Goal: Task Accomplishment & Management: Manage account settings

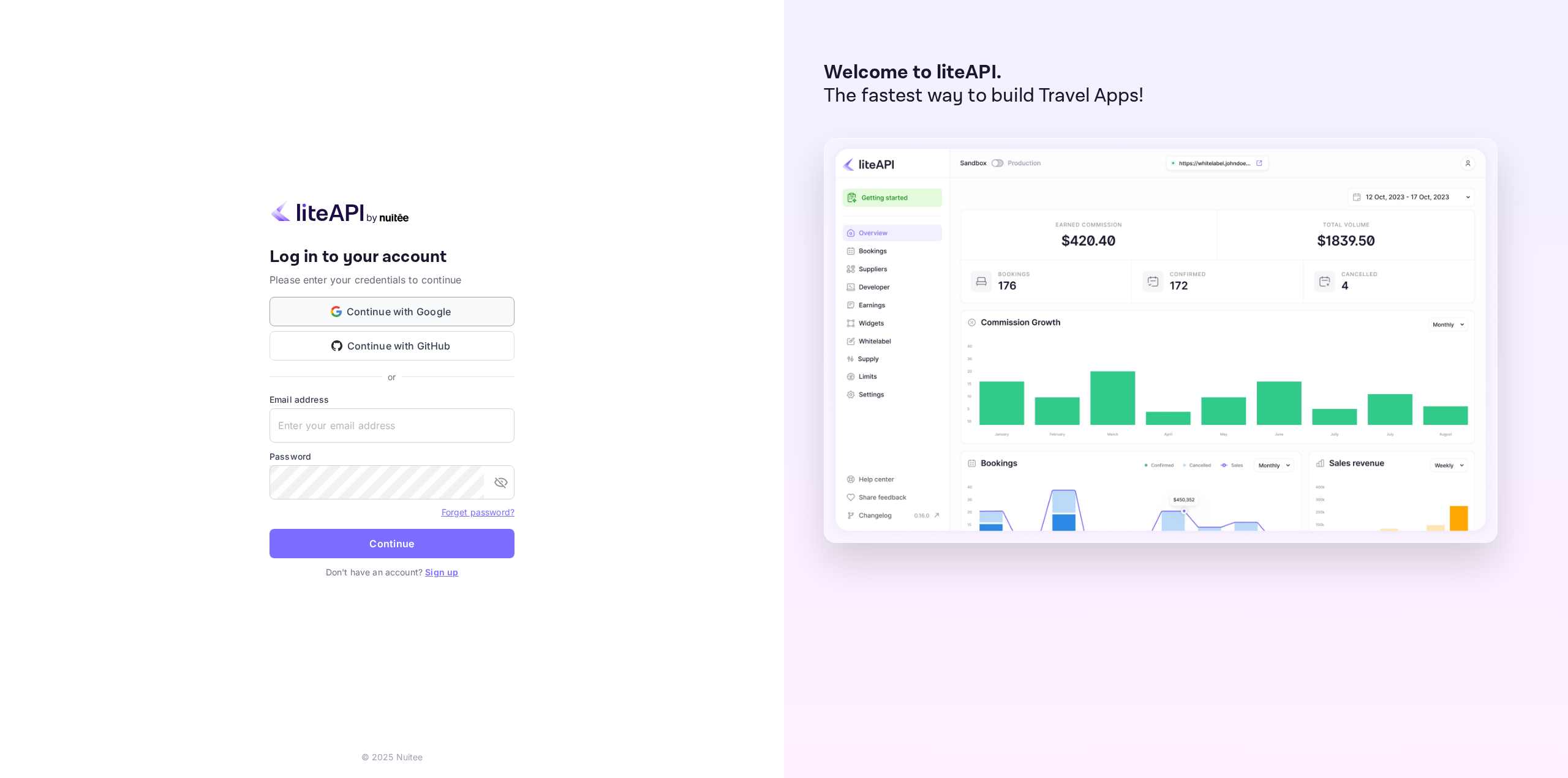
click at [478, 310] on button "Continue with Google" at bounding box center [392, 311] width 245 height 29
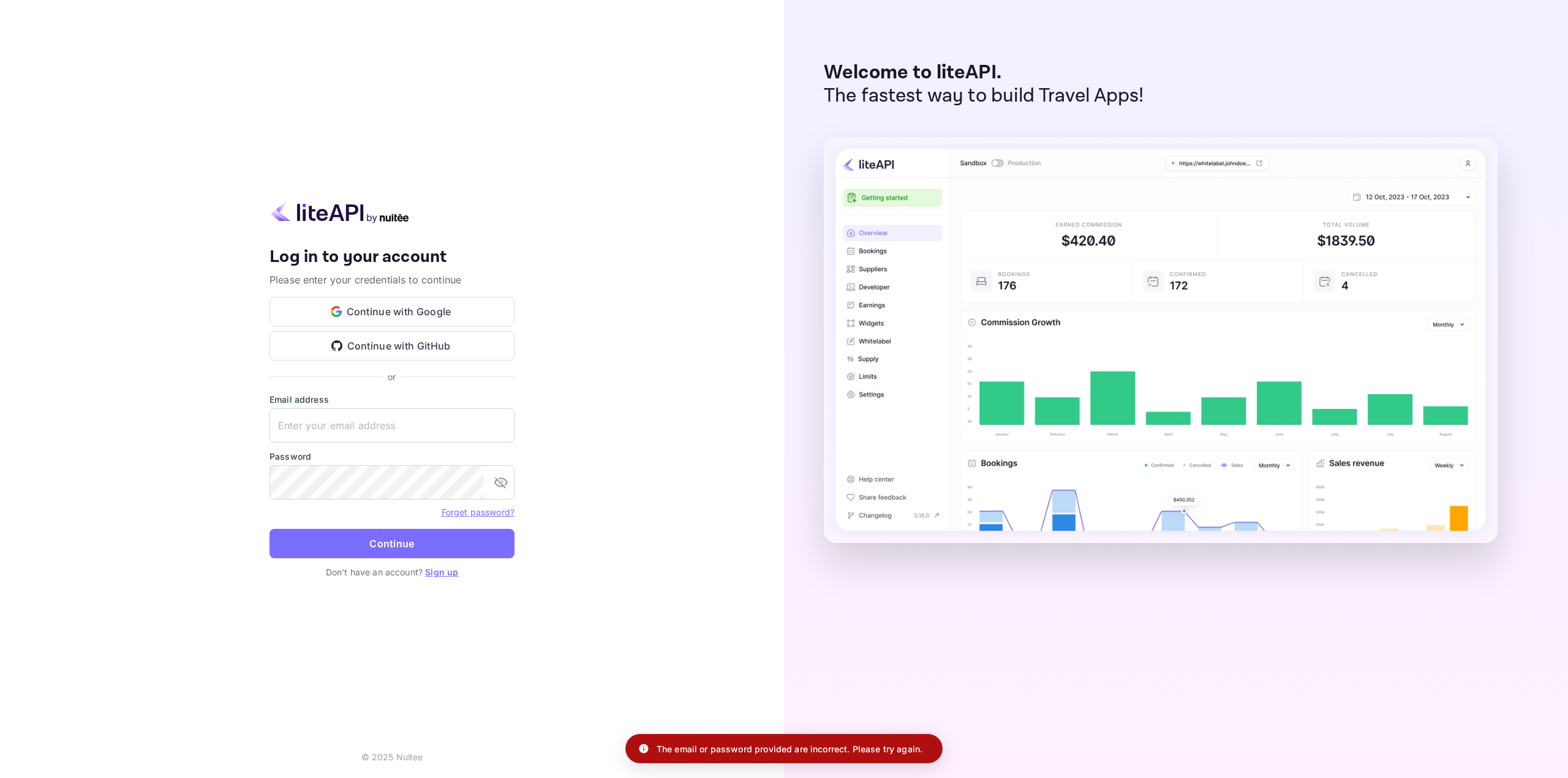
click at [442, 574] on link "Sign up" at bounding box center [441, 572] width 33 height 10
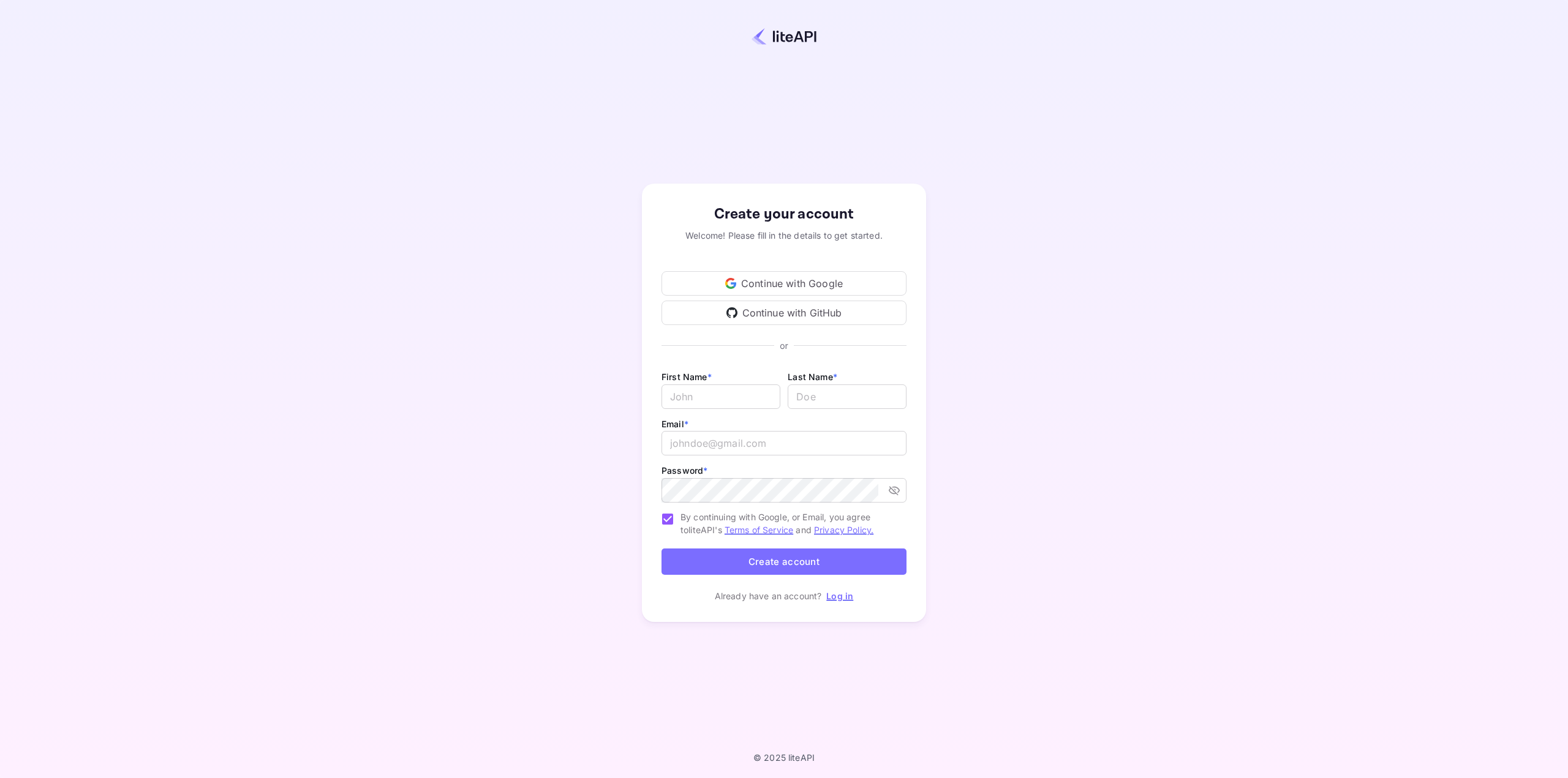
click at [804, 285] on div "Continue with Google" at bounding box center [784, 284] width 245 height 25
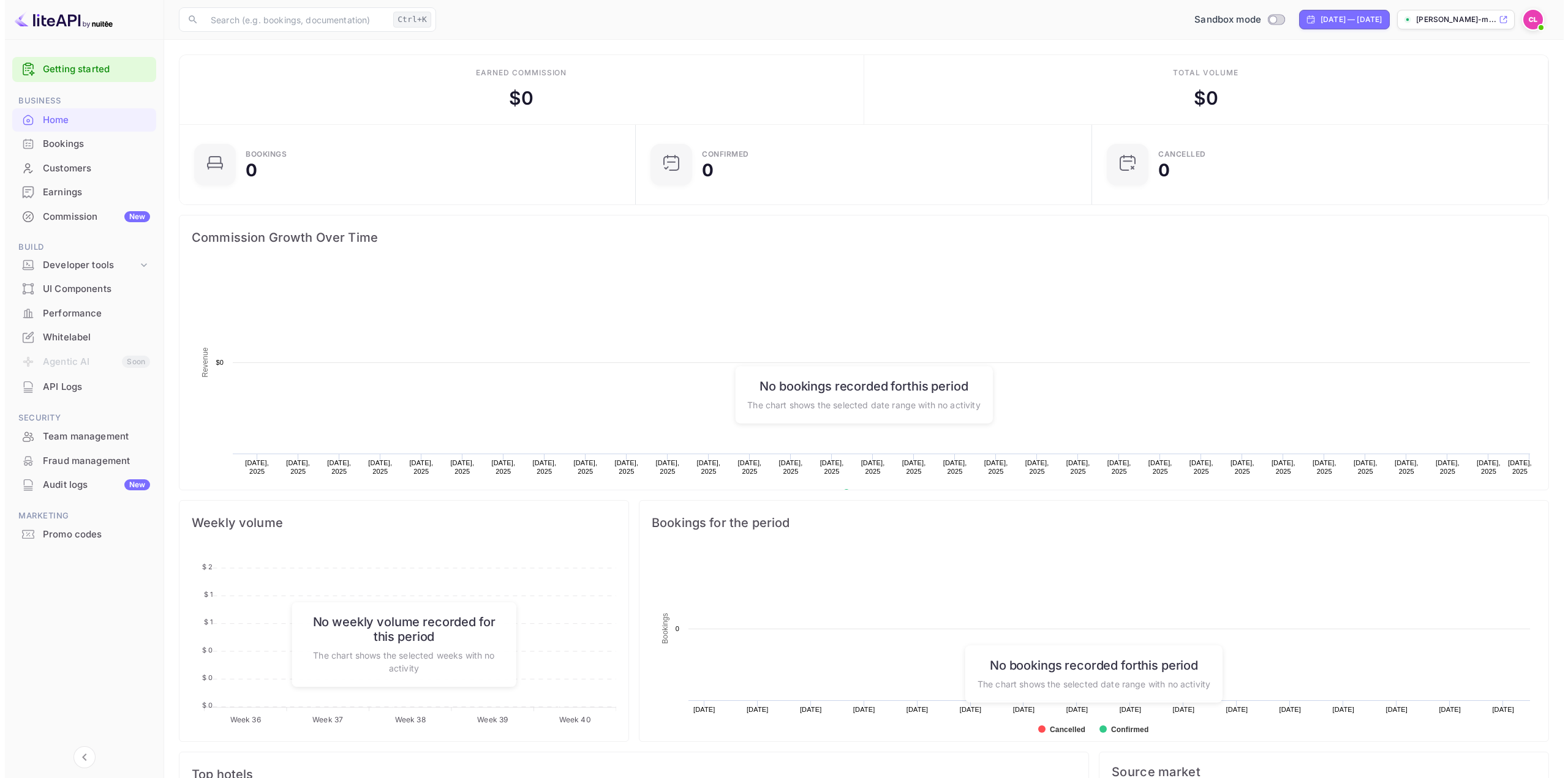
scroll to position [190, 439]
click at [91, 70] on link "Getting started" at bounding box center [91, 69] width 107 height 14
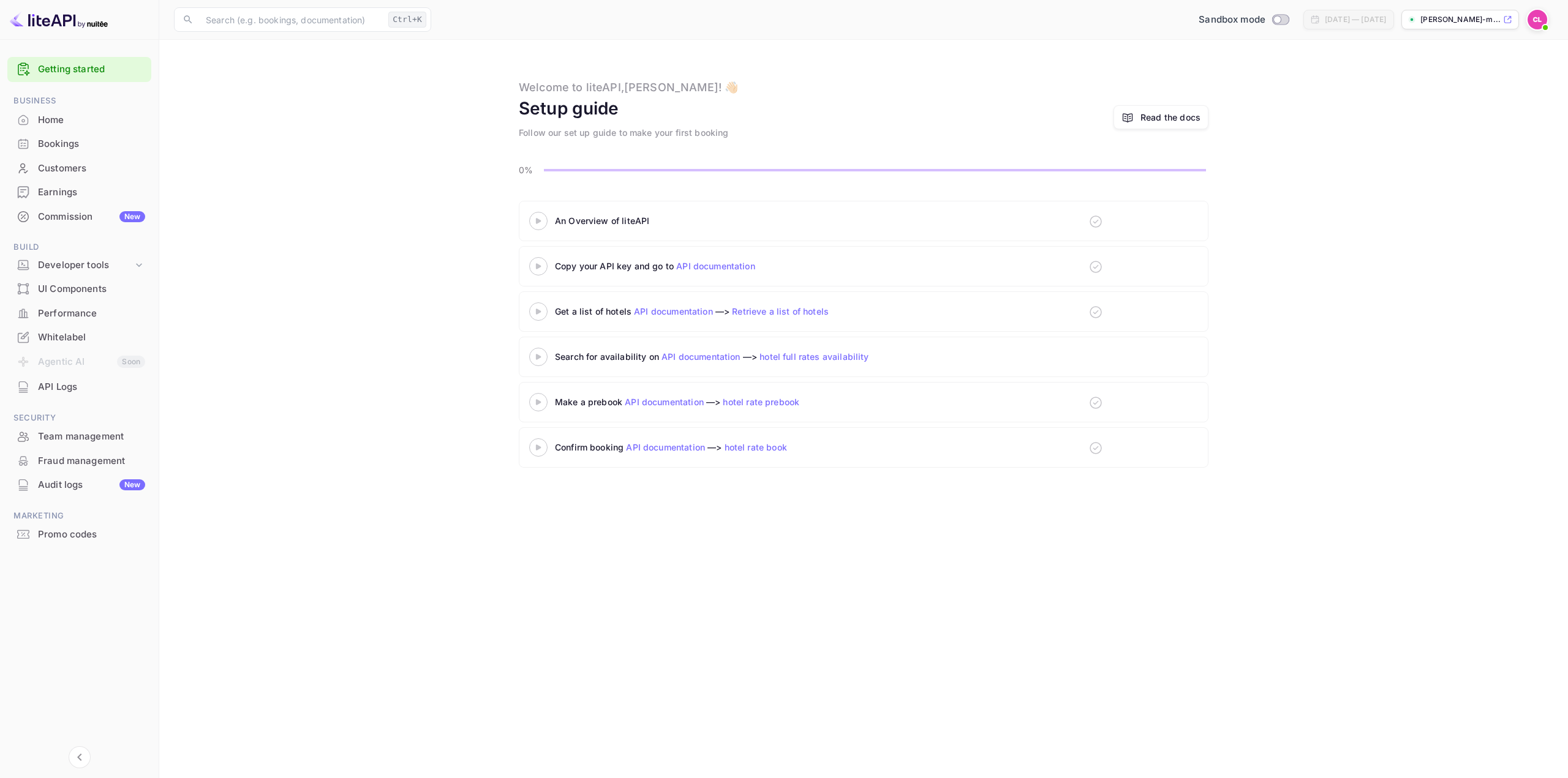
click at [538, 226] on div at bounding box center [538, 220] width 43 height 16
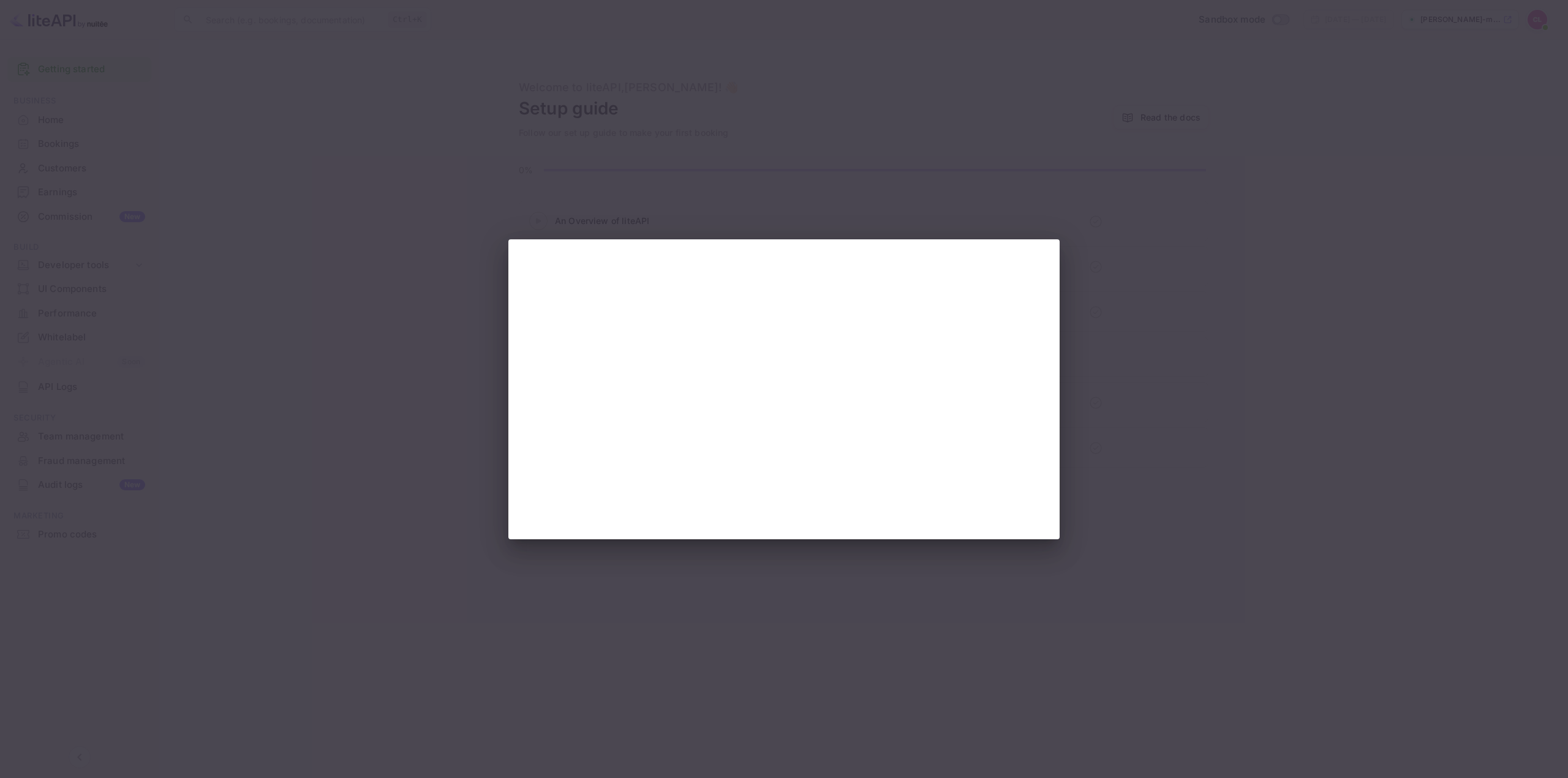
click at [1137, 253] on div at bounding box center [784, 389] width 1568 height 778
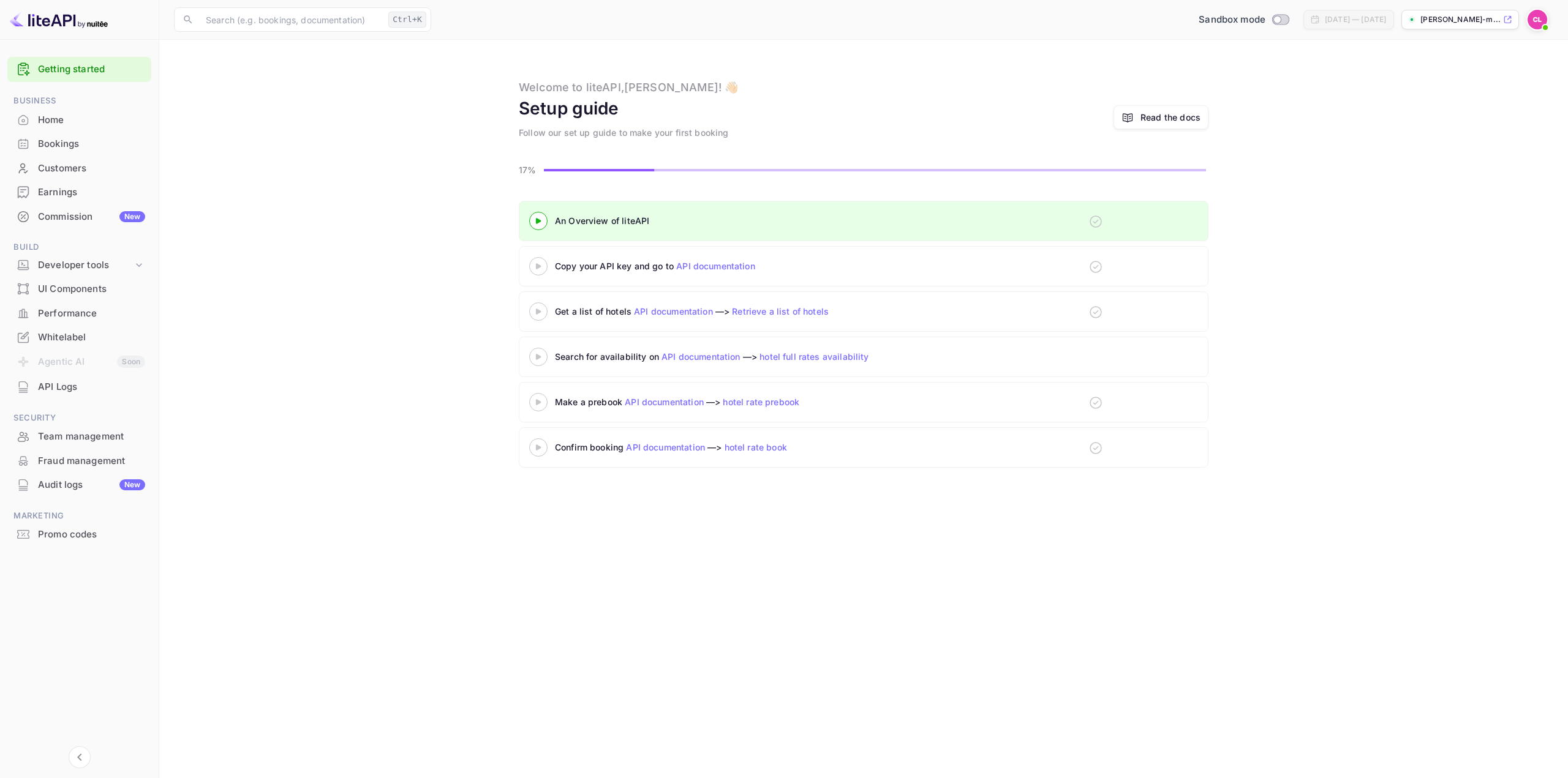
click at [704, 270] on link "API documentation" at bounding box center [716, 265] width 79 height 10
click at [541, 269] on icon at bounding box center [538, 266] width 43 height 6
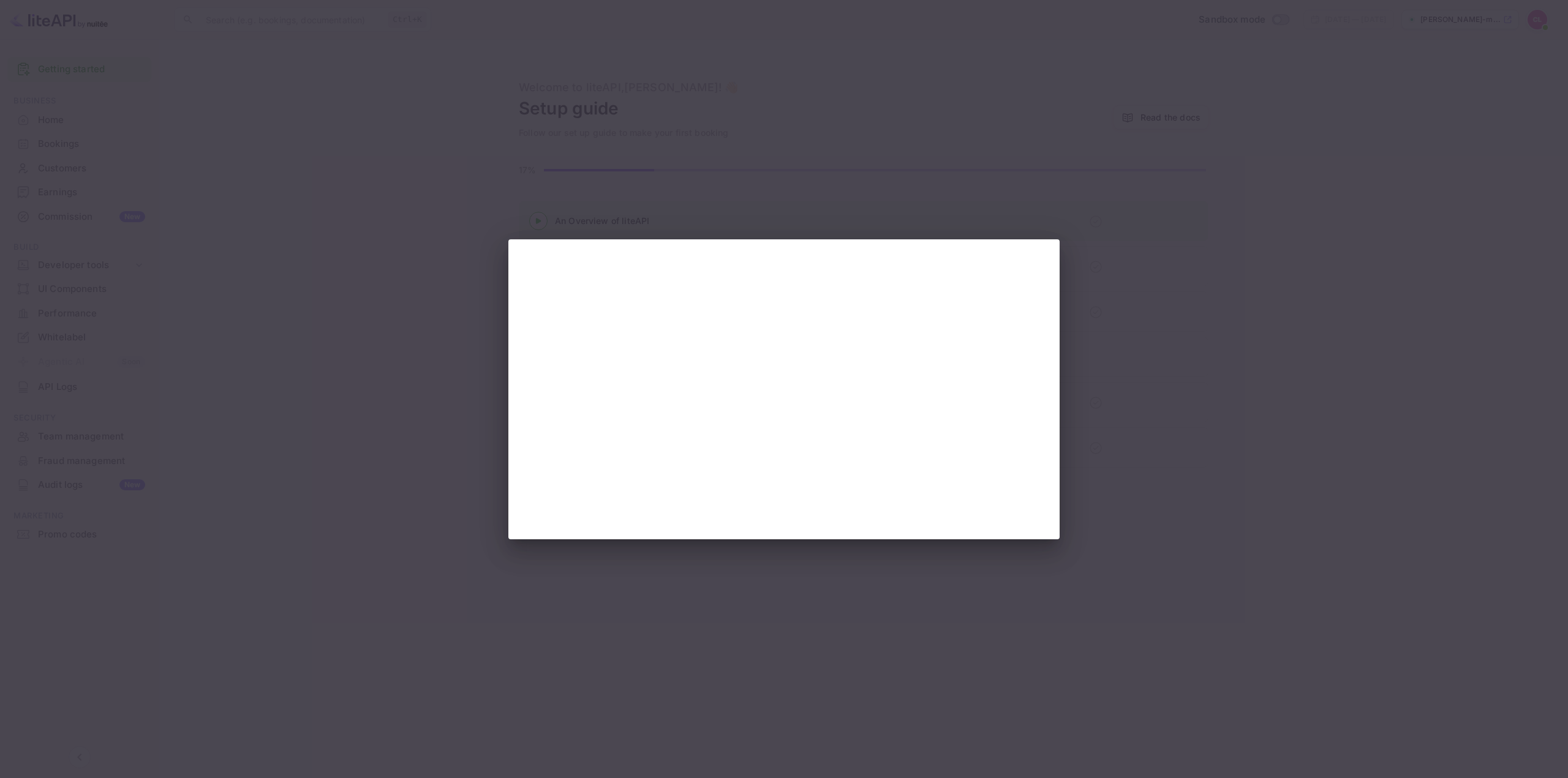
click at [1094, 408] on div at bounding box center [784, 389] width 1568 height 778
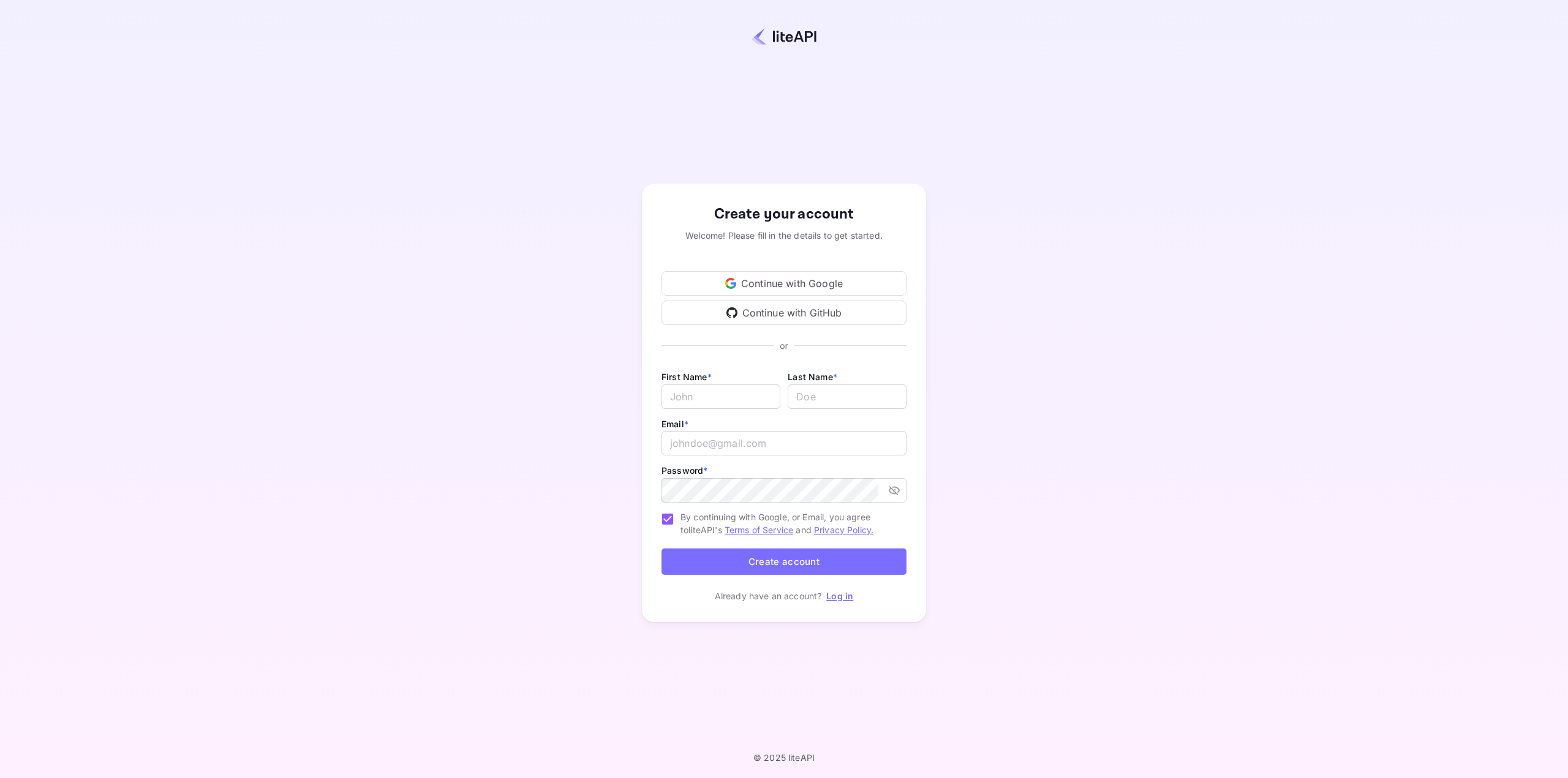
click at [794, 281] on div "Continue with Google" at bounding box center [784, 284] width 245 height 25
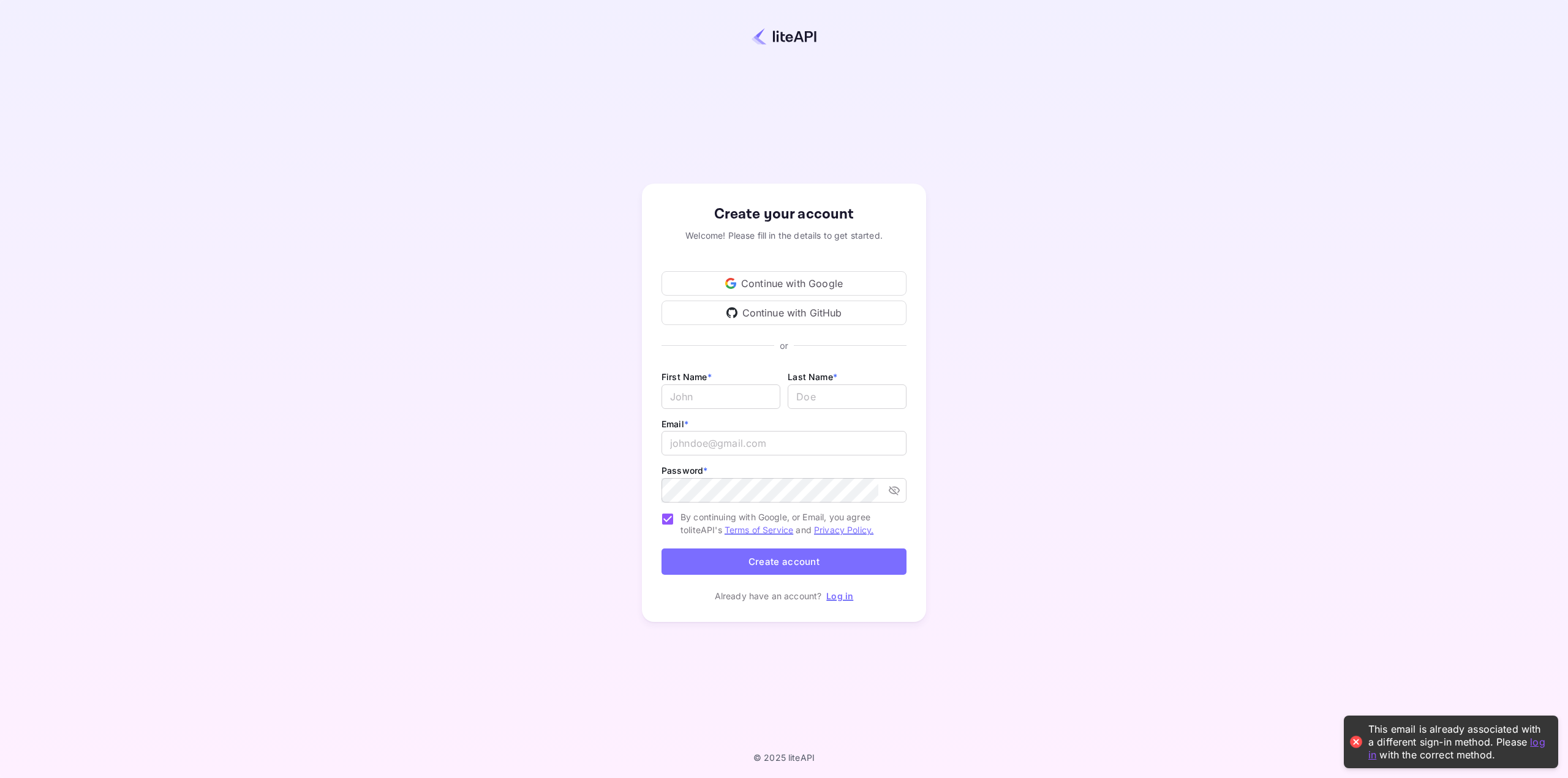
click at [846, 598] on link "Log in" at bounding box center [839, 596] width 27 height 10
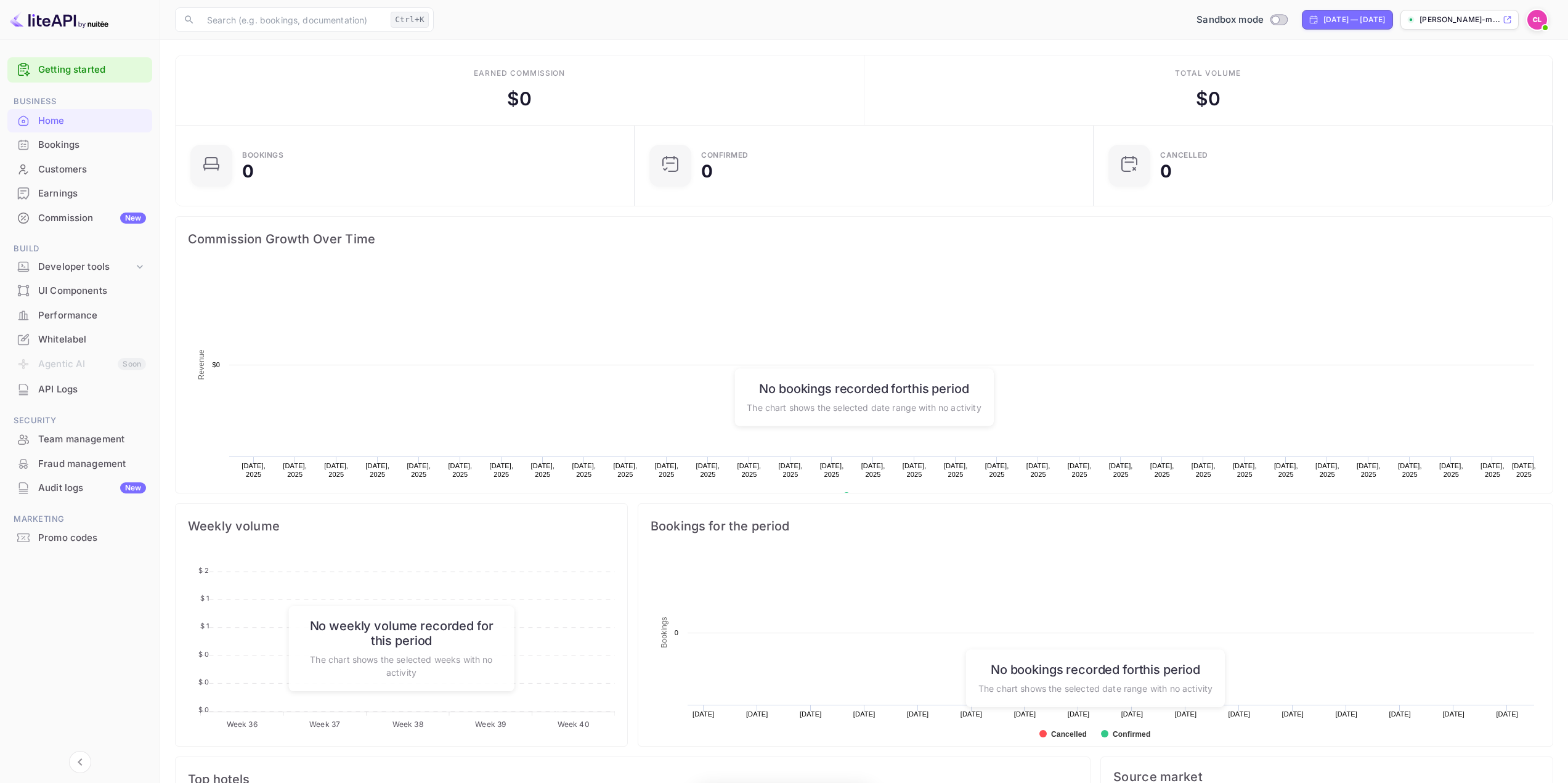
scroll to position [191, 442]
click at [1491, 27] on div "[PERSON_NAME]-m..." at bounding box center [1460, 19] width 119 height 19
click at [1536, 18] on img at bounding box center [1536, 19] width 19 height 19
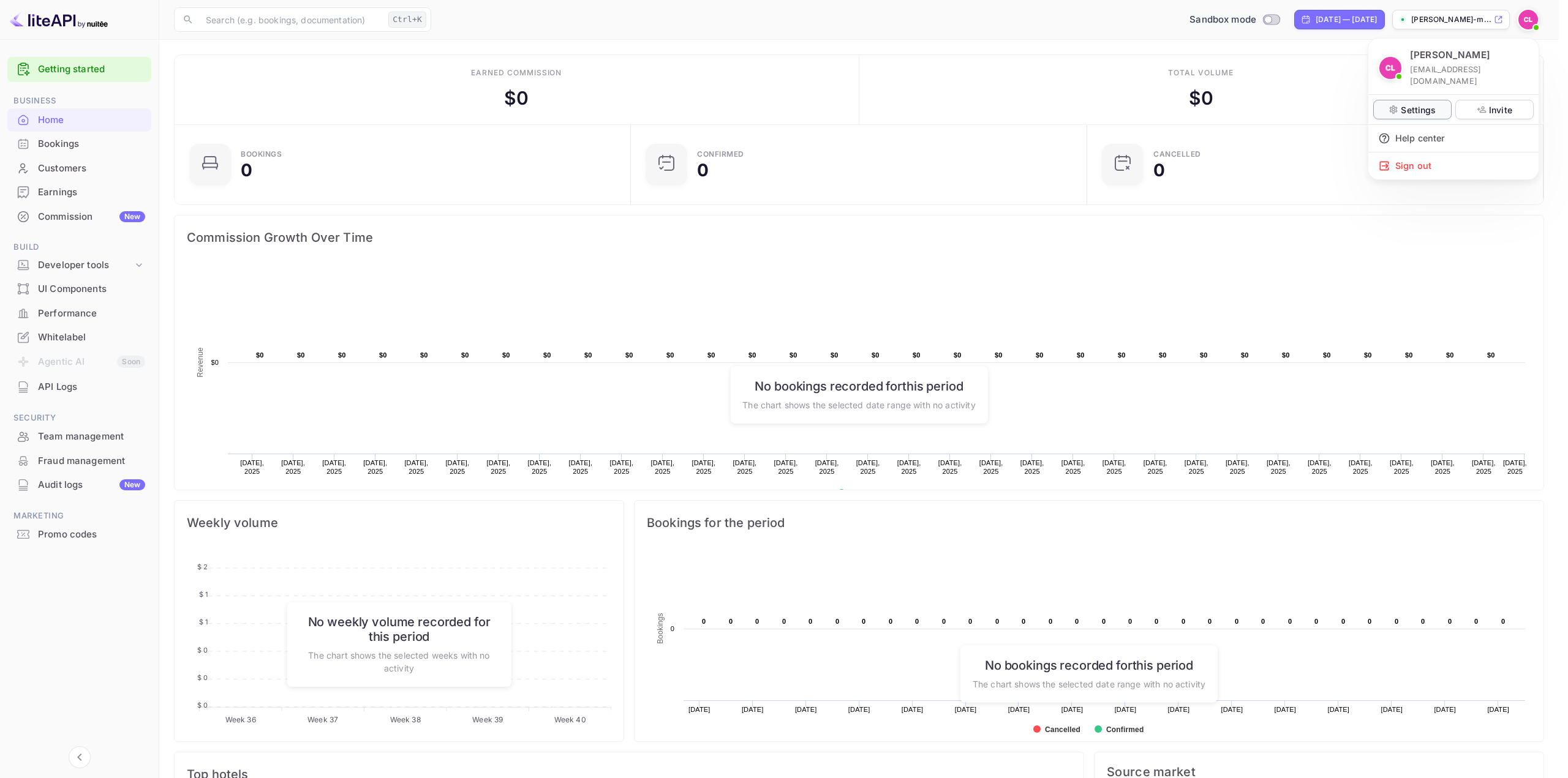
click at [1409, 103] on p "Settings" at bounding box center [1419, 110] width 35 height 13
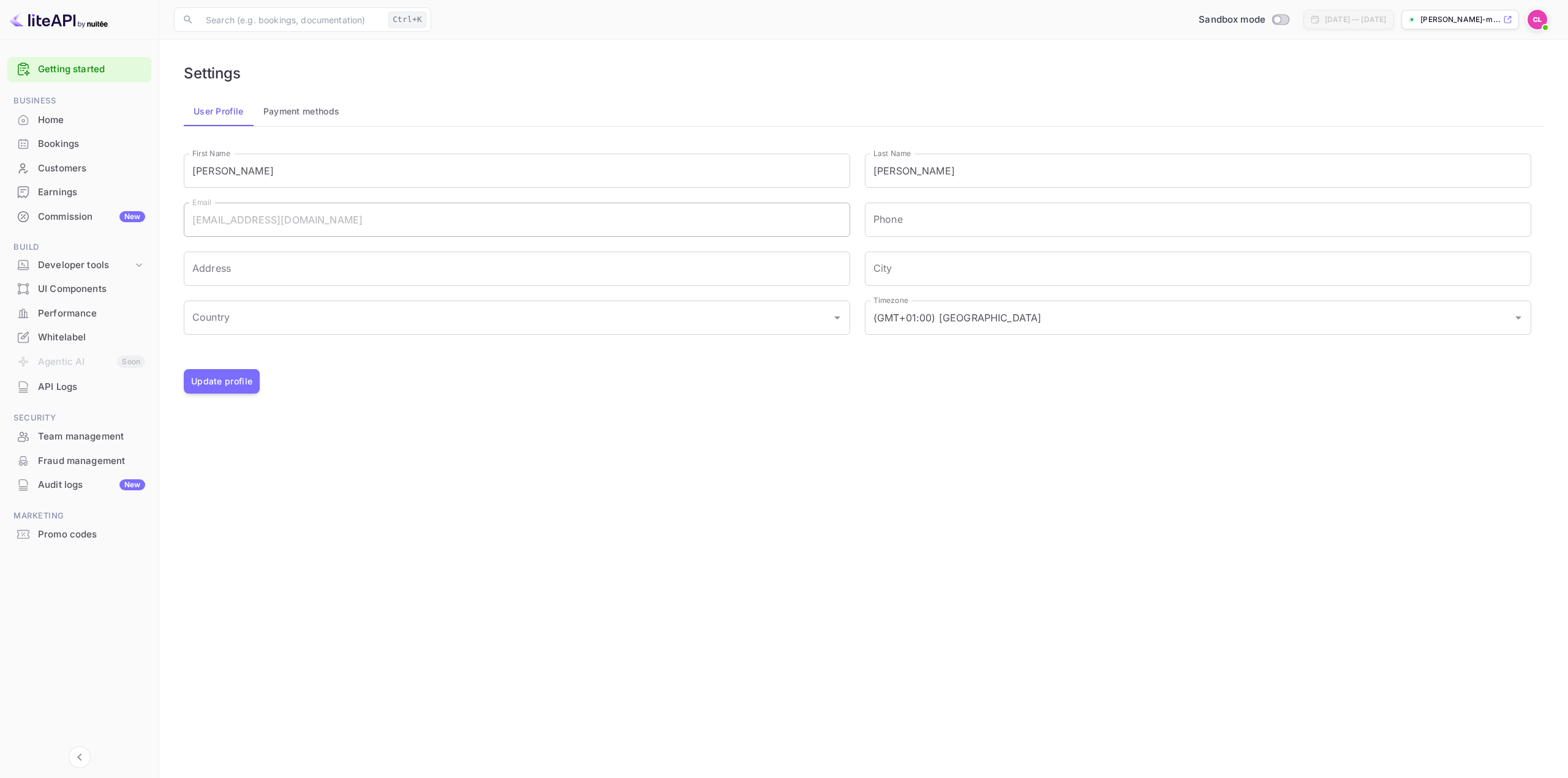
click at [295, 110] on button "Payment methods" at bounding box center [301, 111] width 96 height 29
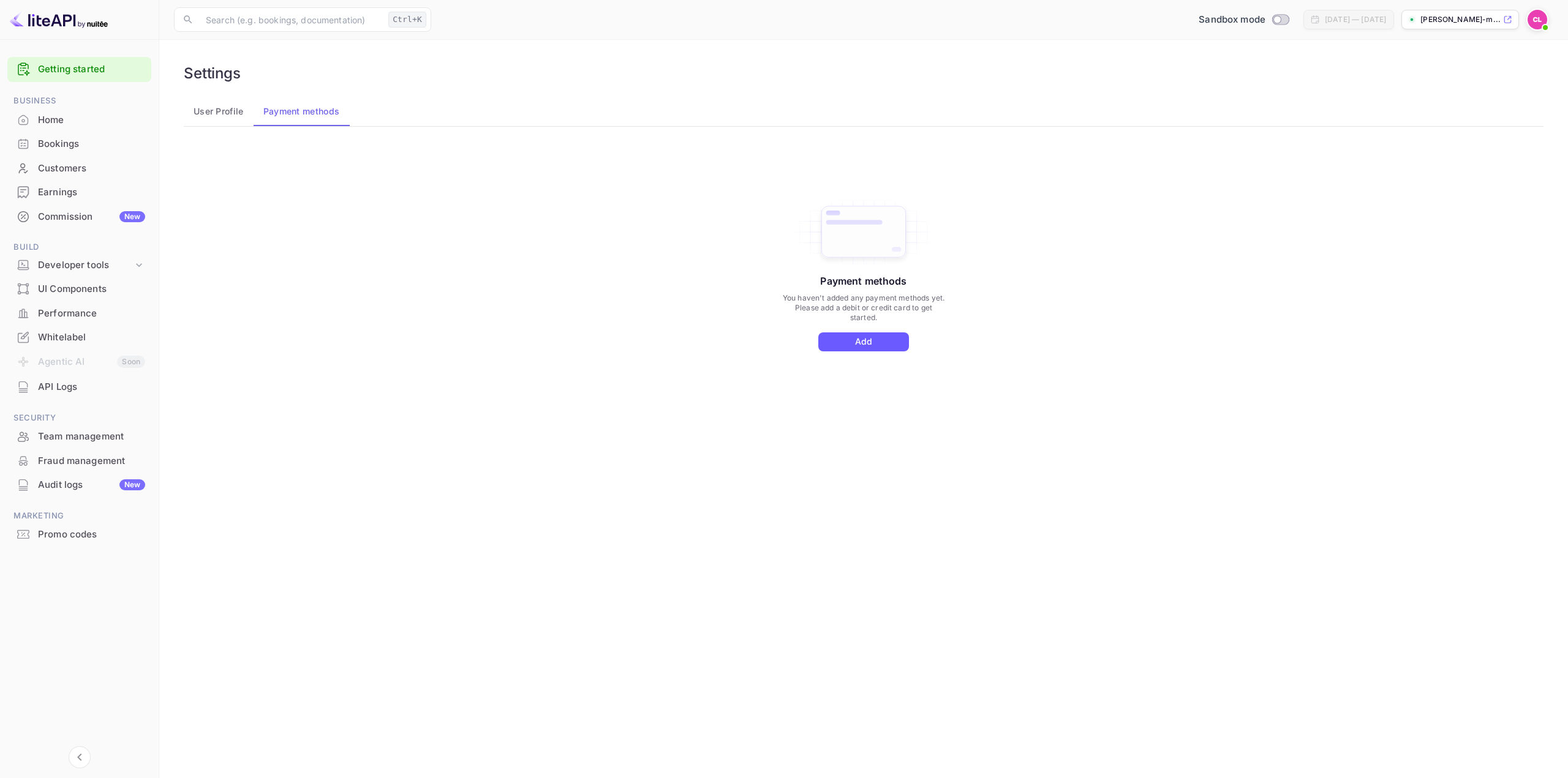
click at [876, 341] on button "Add" at bounding box center [863, 342] width 90 height 19
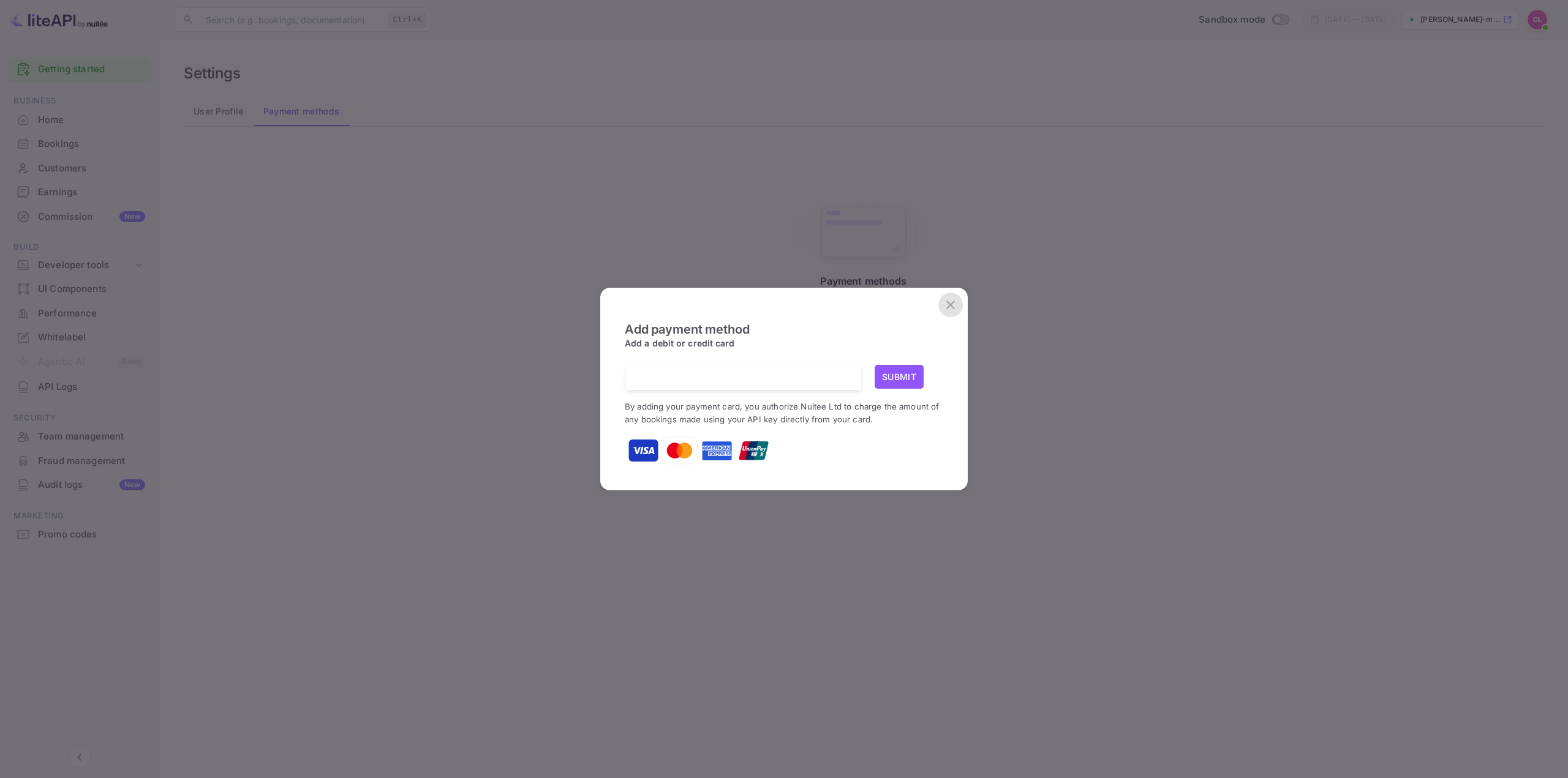
click at [952, 300] on icon "close" at bounding box center [951, 305] width 15 height 15
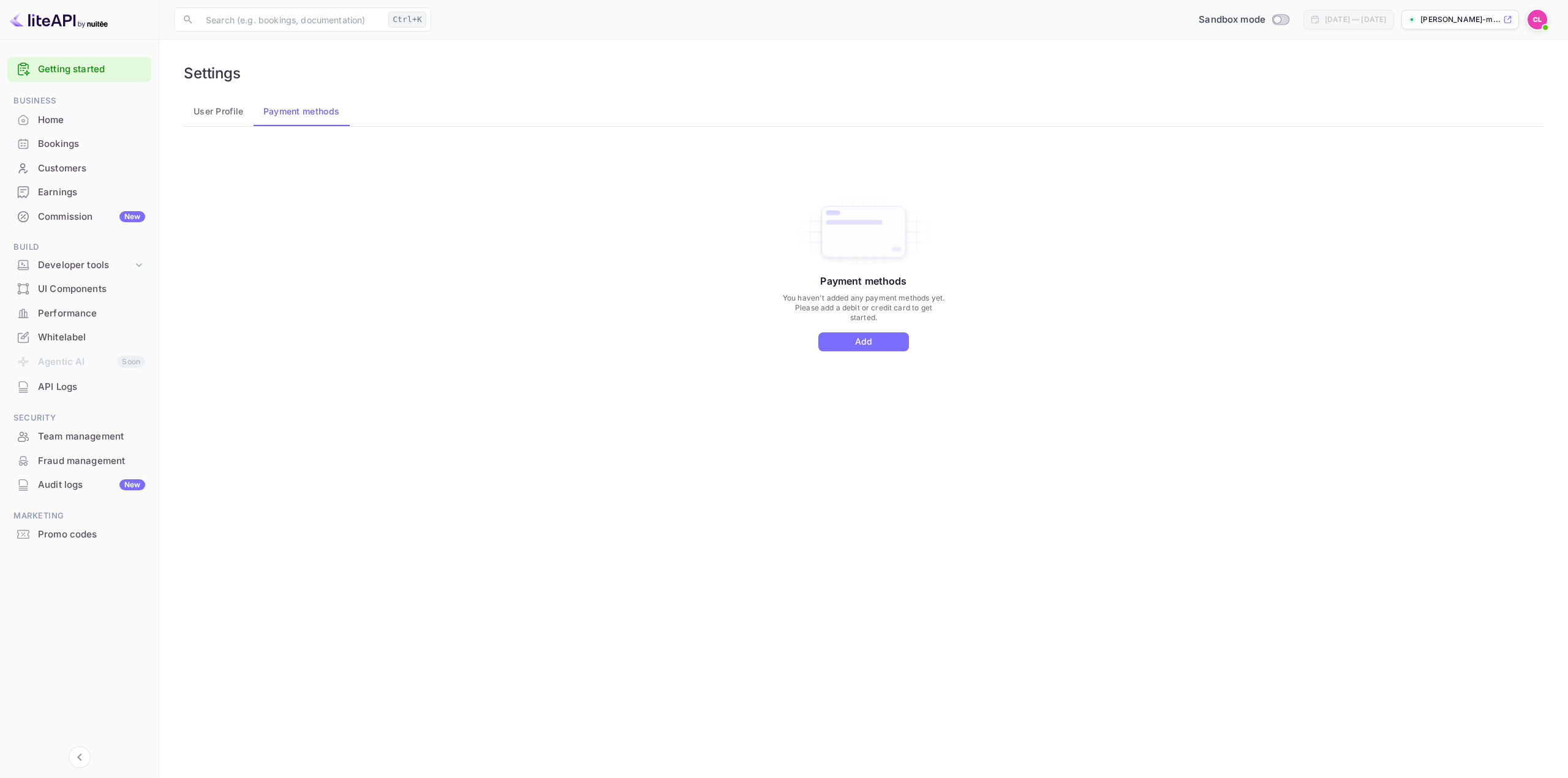
click at [66, 120] on div "Home" at bounding box center [91, 120] width 107 height 14
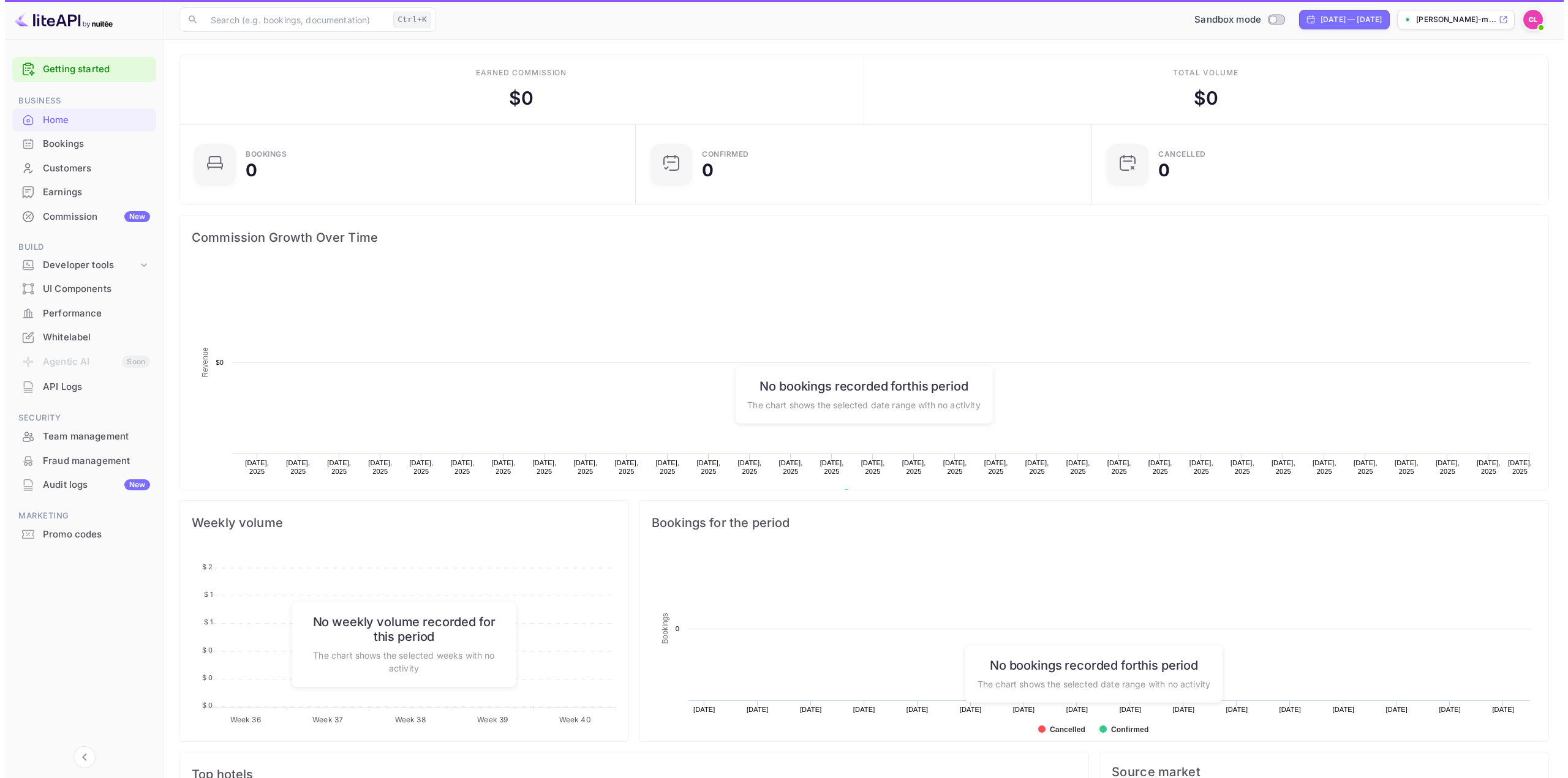
scroll to position [190, 439]
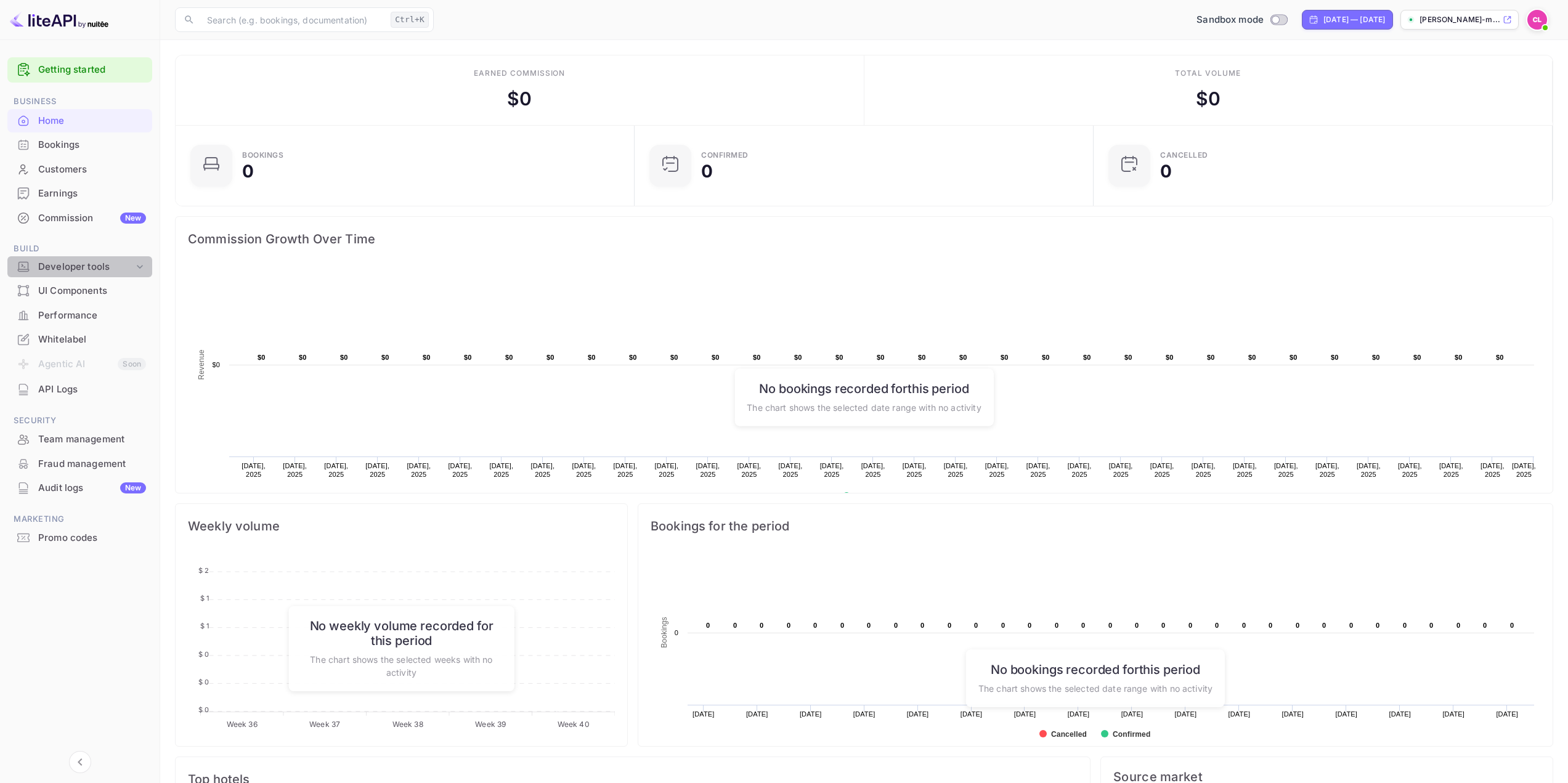
click at [74, 267] on div "Developer tools" at bounding box center [85, 267] width 95 height 14
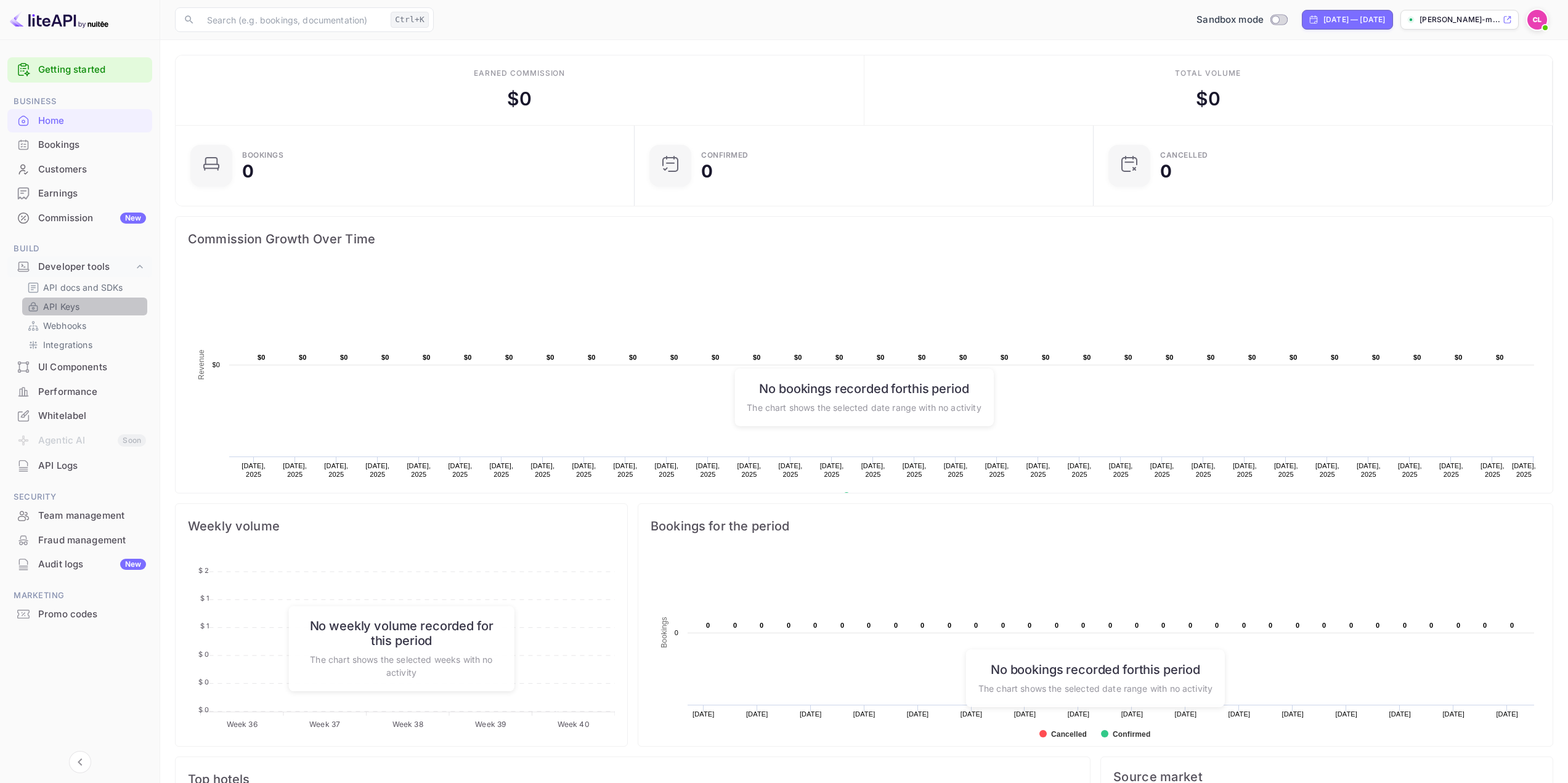
click at [70, 308] on p "API Keys" at bounding box center [61, 307] width 36 height 13
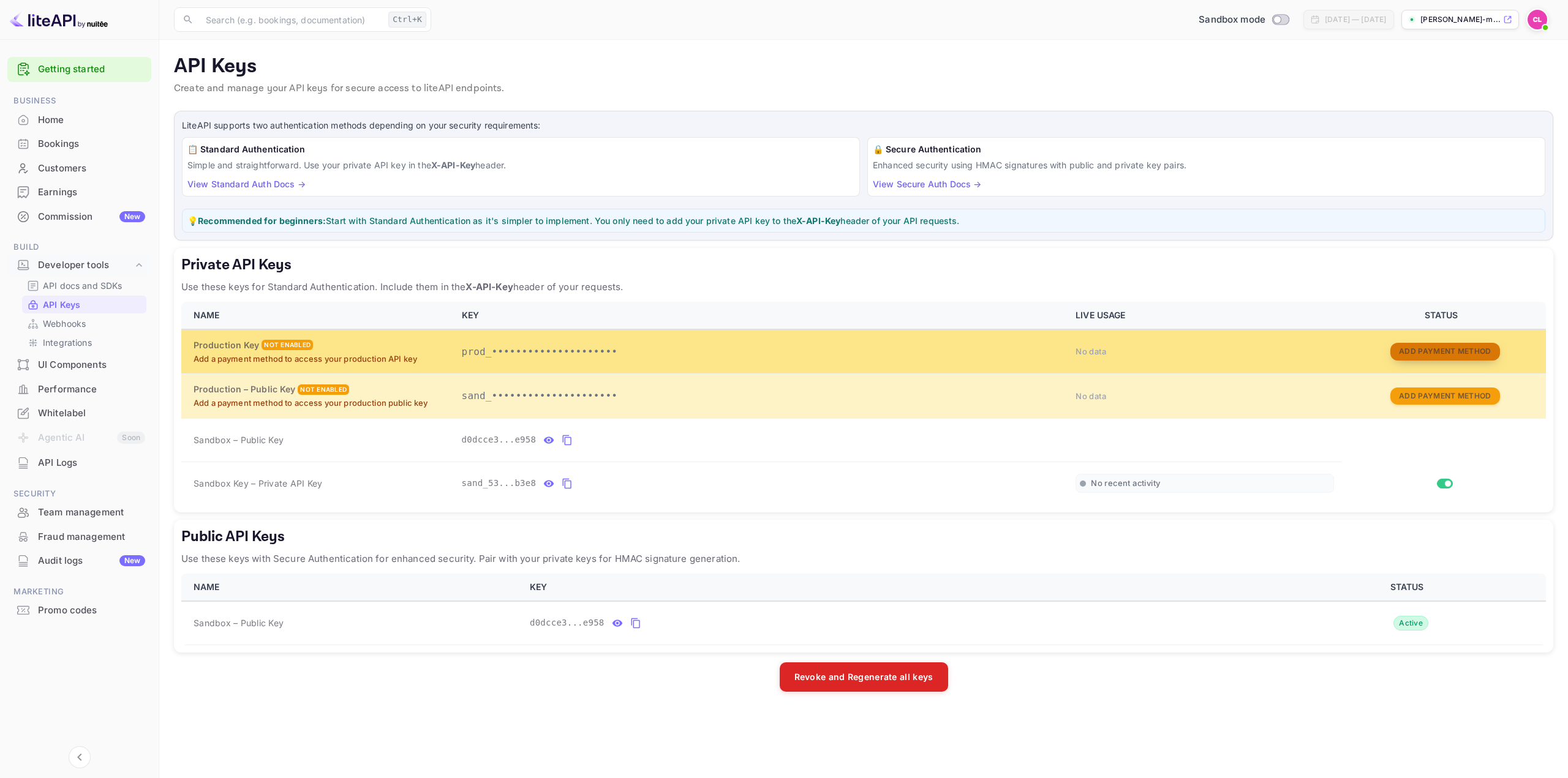
click at [1467, 350] on button "Add Payment Method" at bounding box center [1445, 351] width 109 height 17
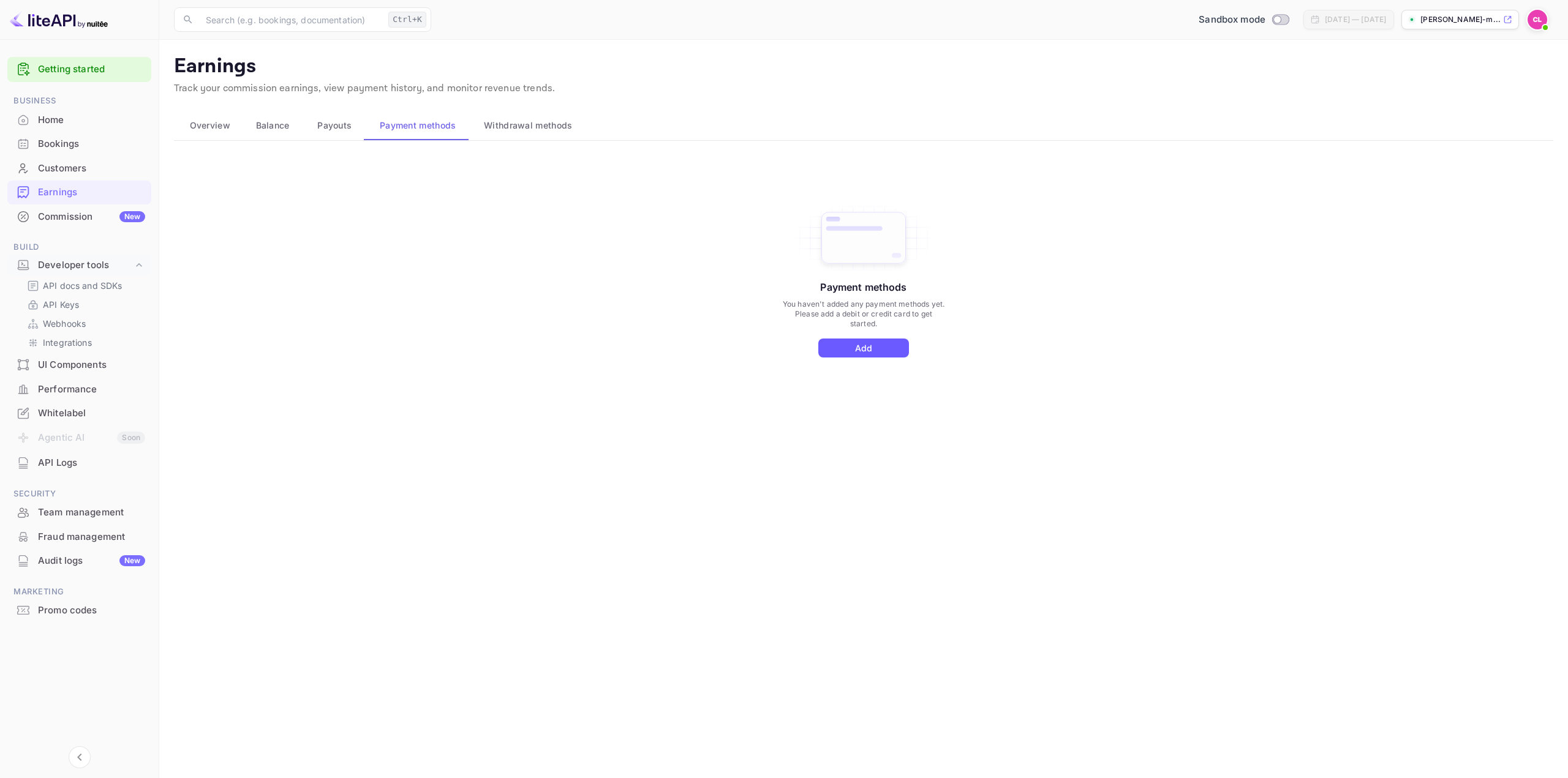
click at [865, 353] on button "Add" at bounding box center [863, 348] width 90 height 19
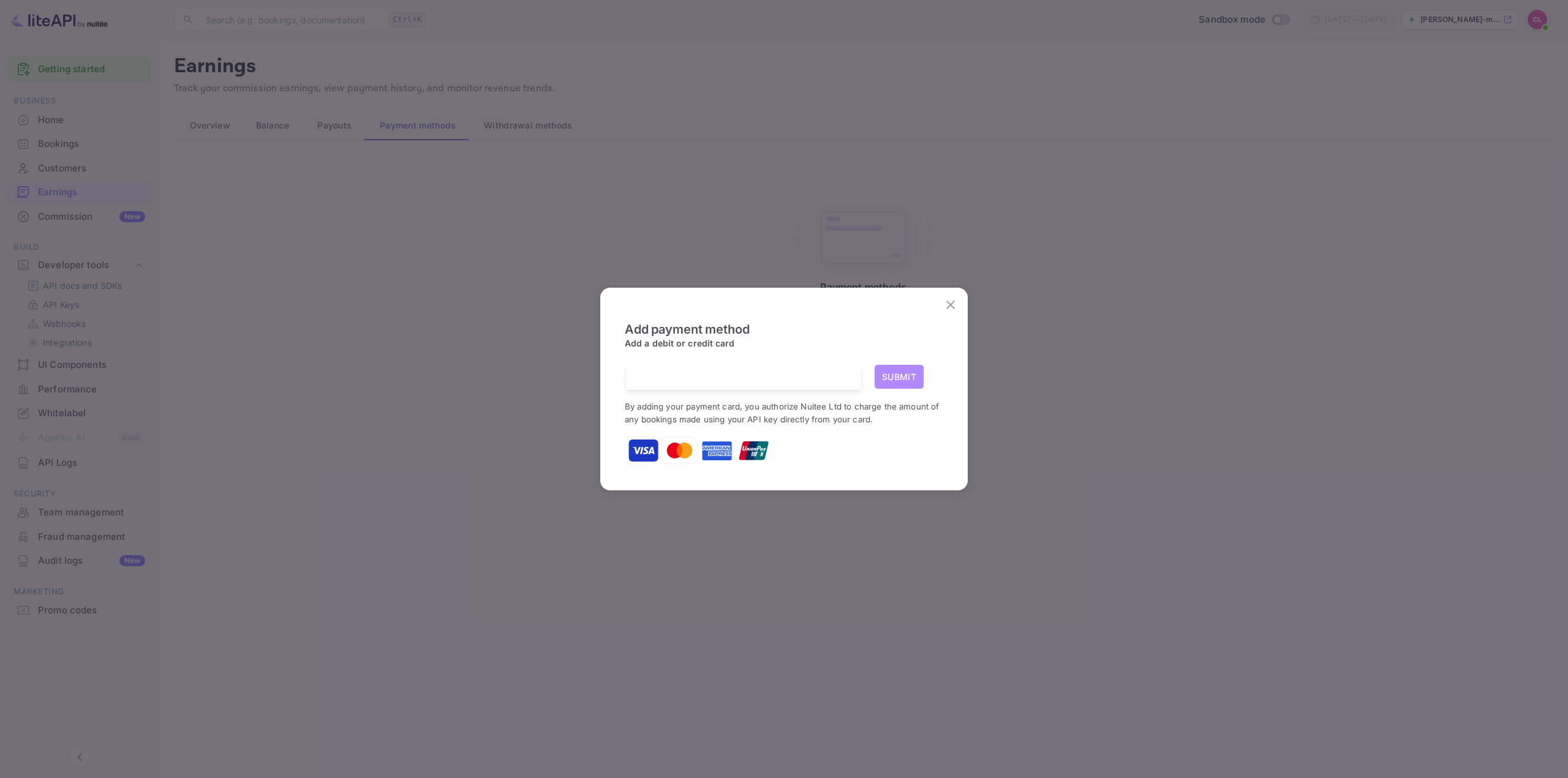
click at [908, 377] on button "Submit" at bounding box center [898, 377] width 49 height 24
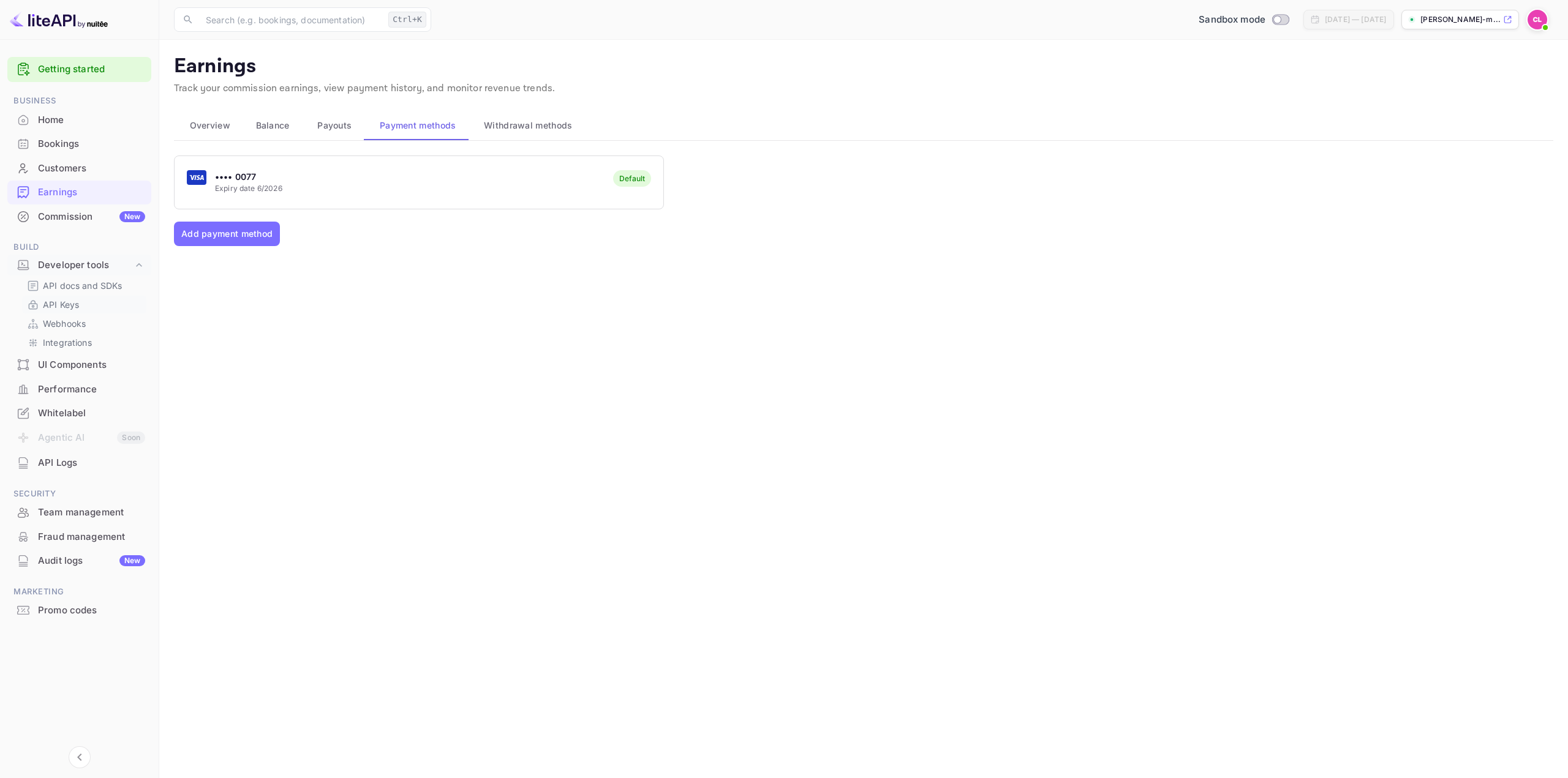
click at [72, 304] on p "API Keys" at bounding box center [61, 305] width 36 height 13
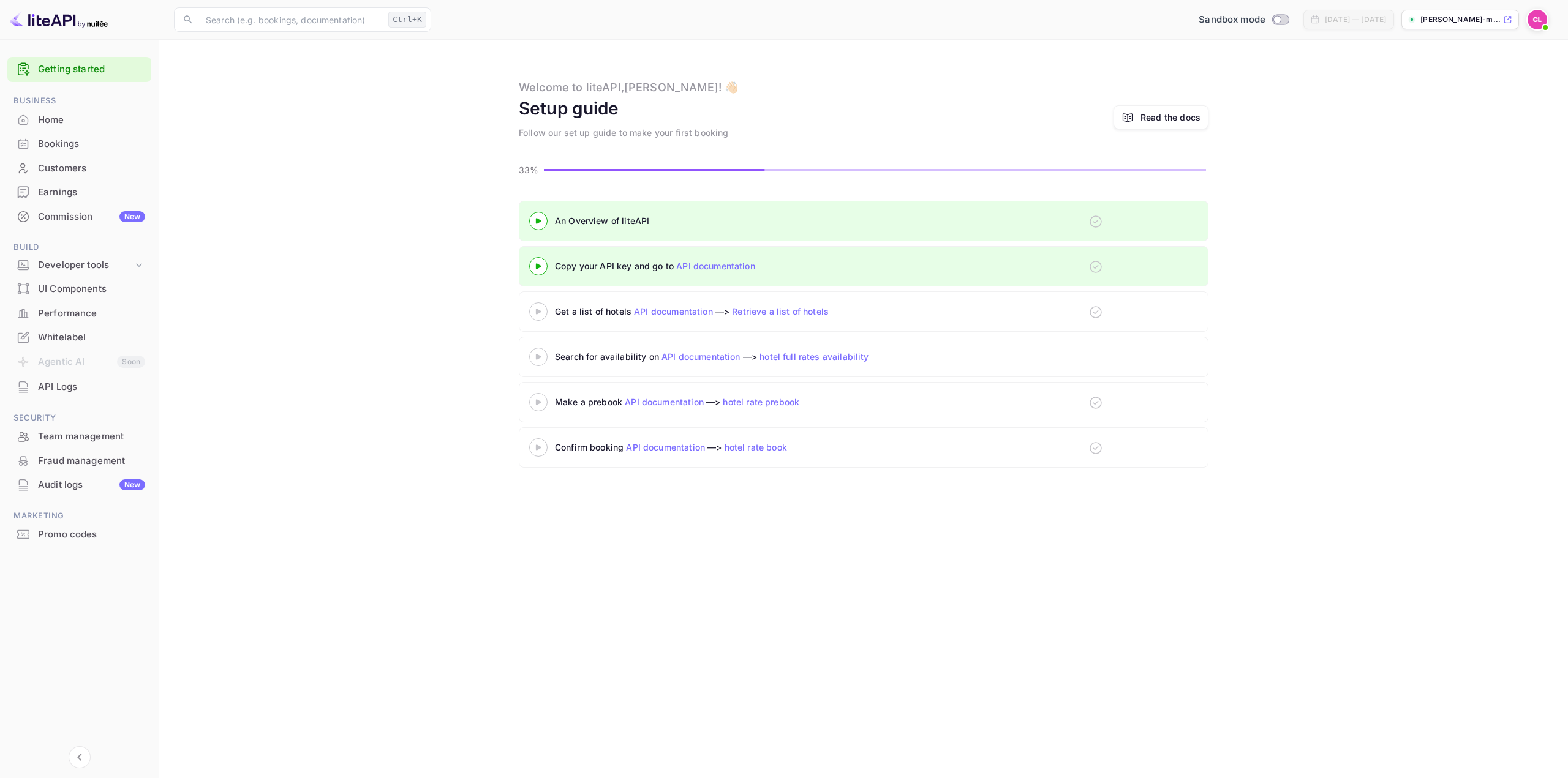
click at [544, 266] on icon at bounding box center [538, 266] width 43 height 6
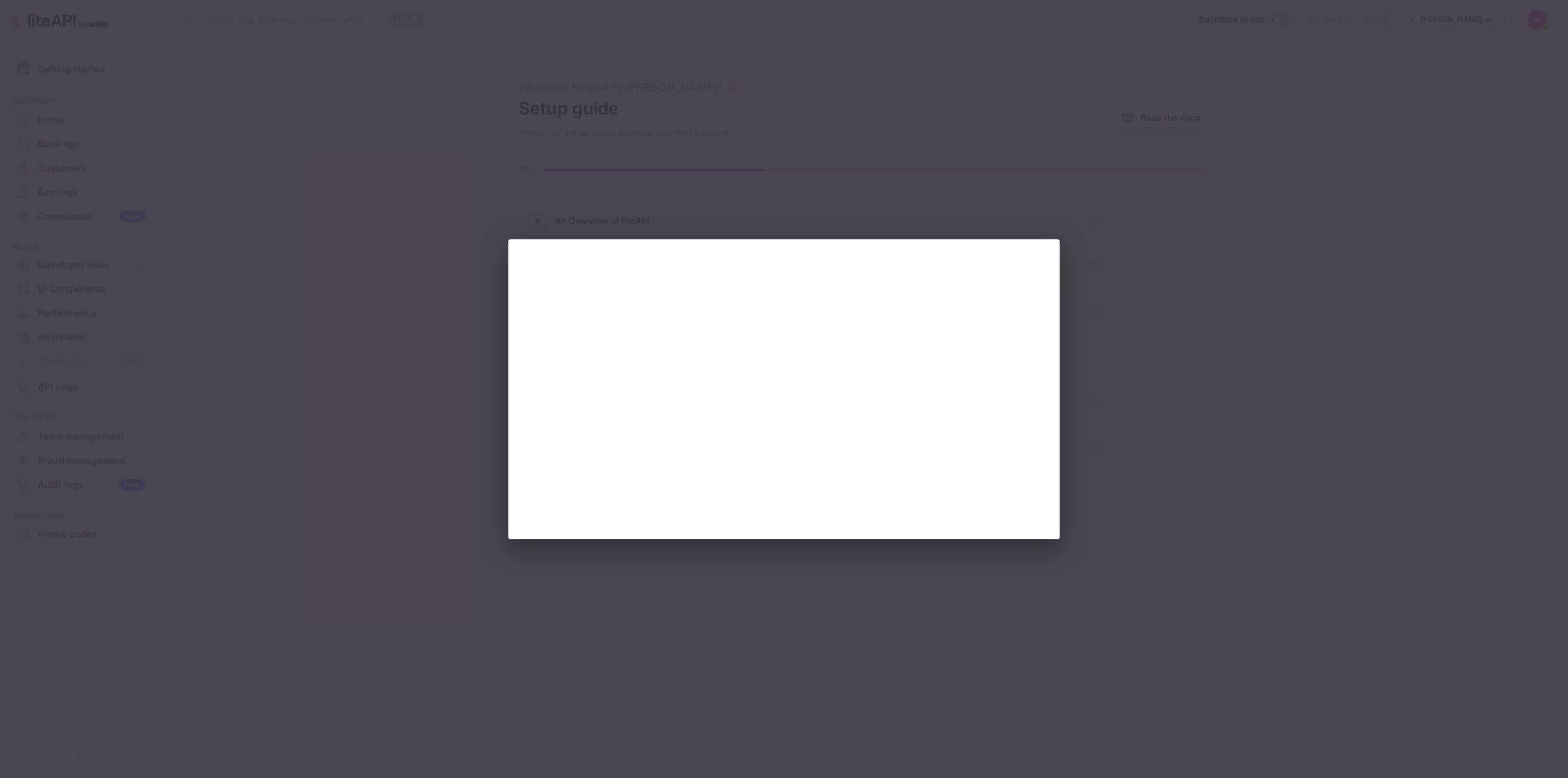
click at [1133, 226] on div at bounding box center [784, 389] width 1568 height 778
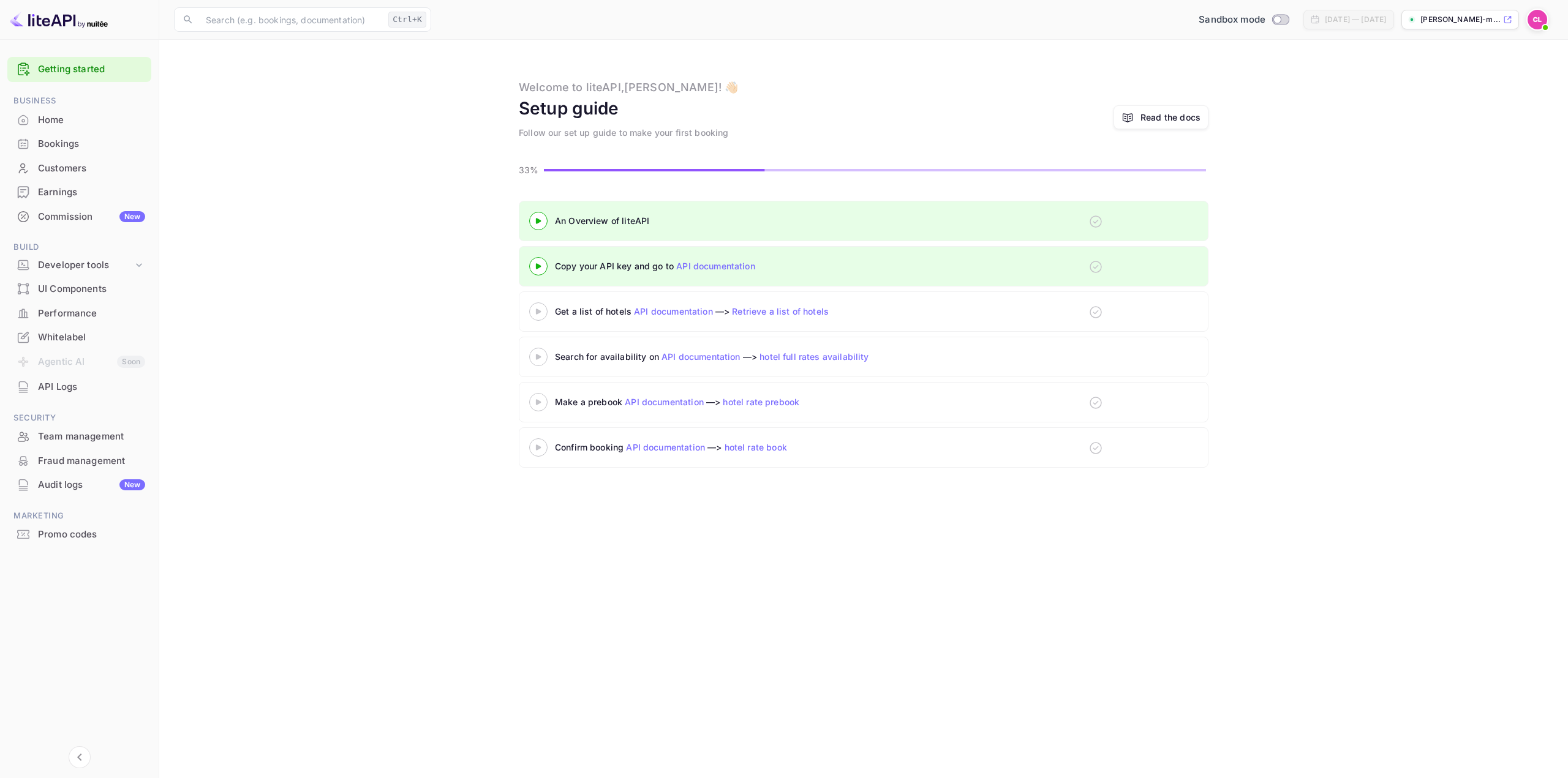
click at [713, 267] on link "API documentation" at bounding box center [716, 265] width 79 height 10
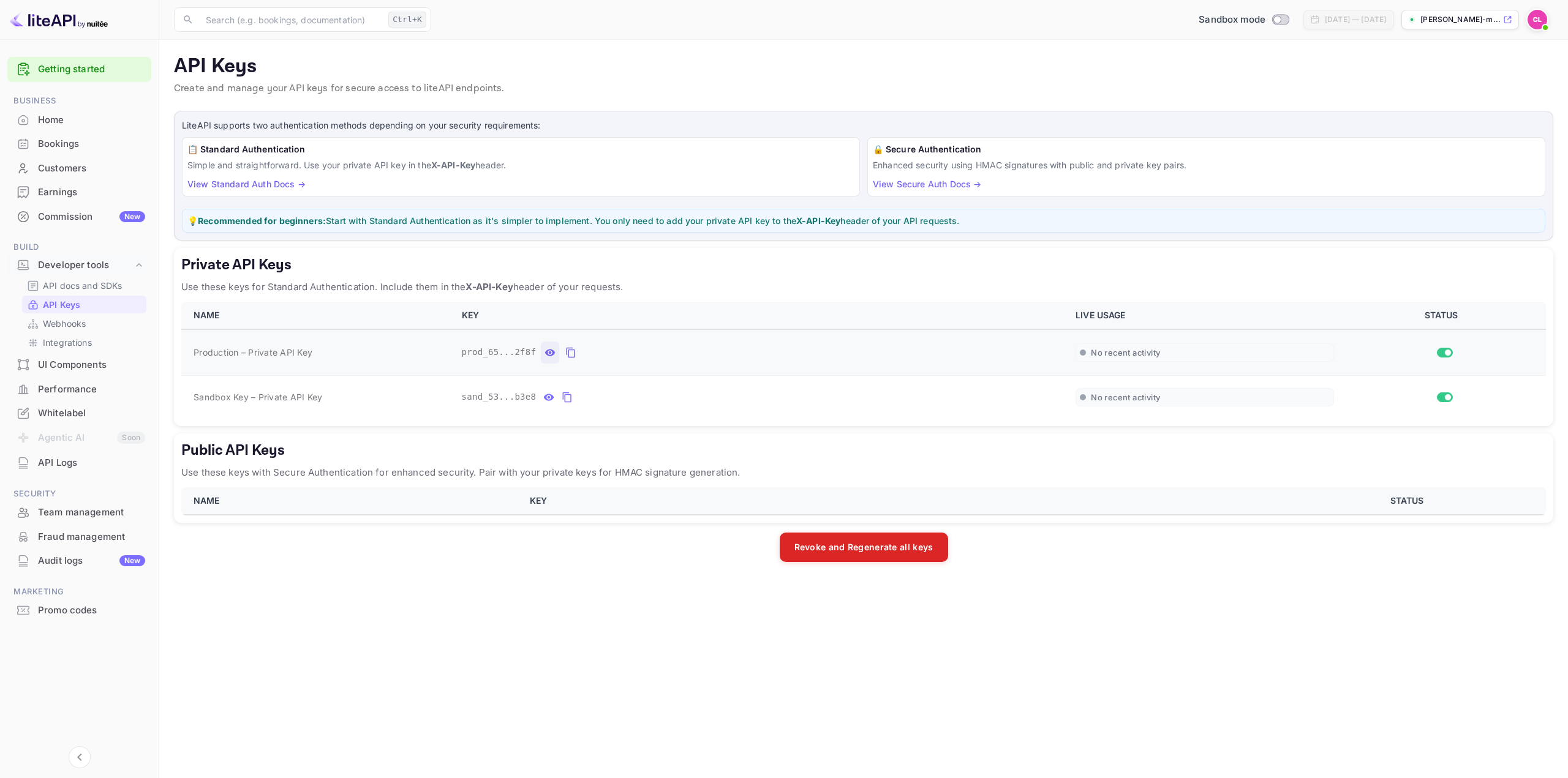
click at [547, 352] on icon "private api keys table" at bounding box center [550, 352] width 10 height 6
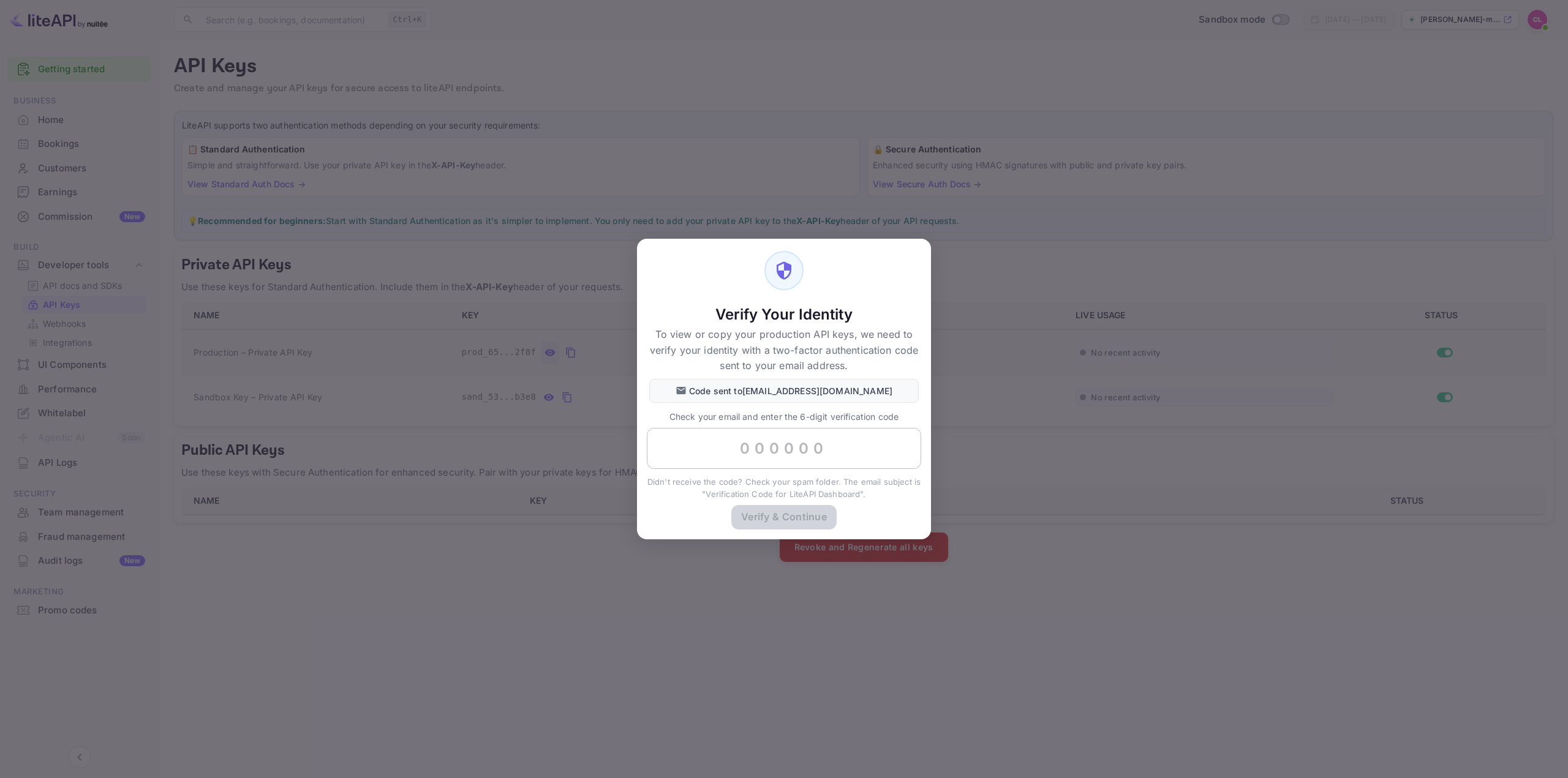
click at [766, 447] on input "text" at bounding box center [784, 448] width 275 height 41
paste input "332374"
type input "332374"
click at [793, 520] on button "Verify & Continue" at bounding box center [784, 517] width 105 height 24
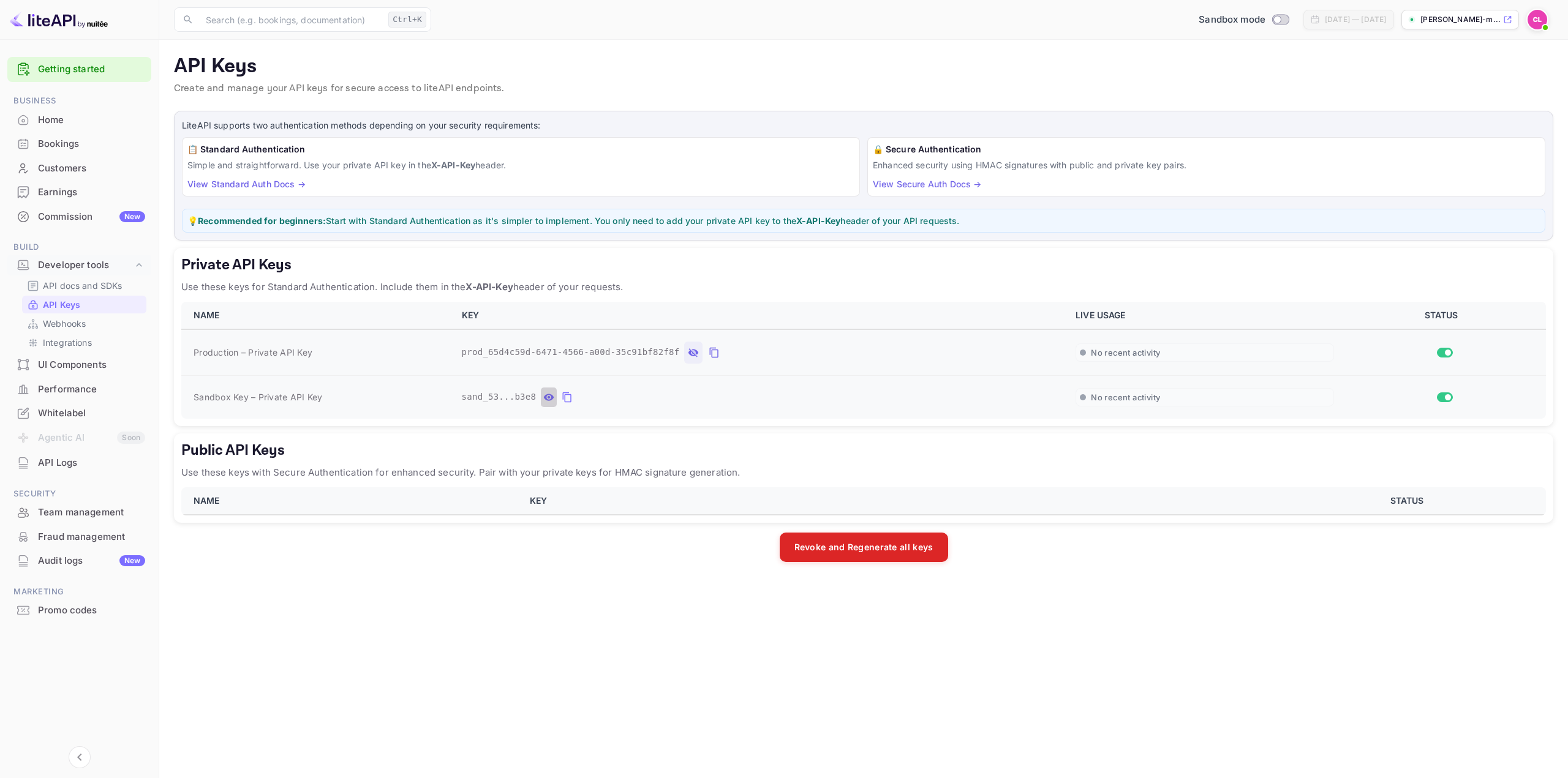
click at [544, 401] on icon "private api keys table" at bounding box center [549, 398] width 11 height 15
click at [705, 396] on icon "private api keys table" at bounding box center [710, 398] width 11 height 15
click at [708, 352] on icon "private api keys table" at bounding box center [714, 353] width 11 height 15
click at [708, 349] on icon "private api keys table" at bounding box center [714, 353] width 11 height 15
